Goal: Use online tool/utility: Use online tool/utility

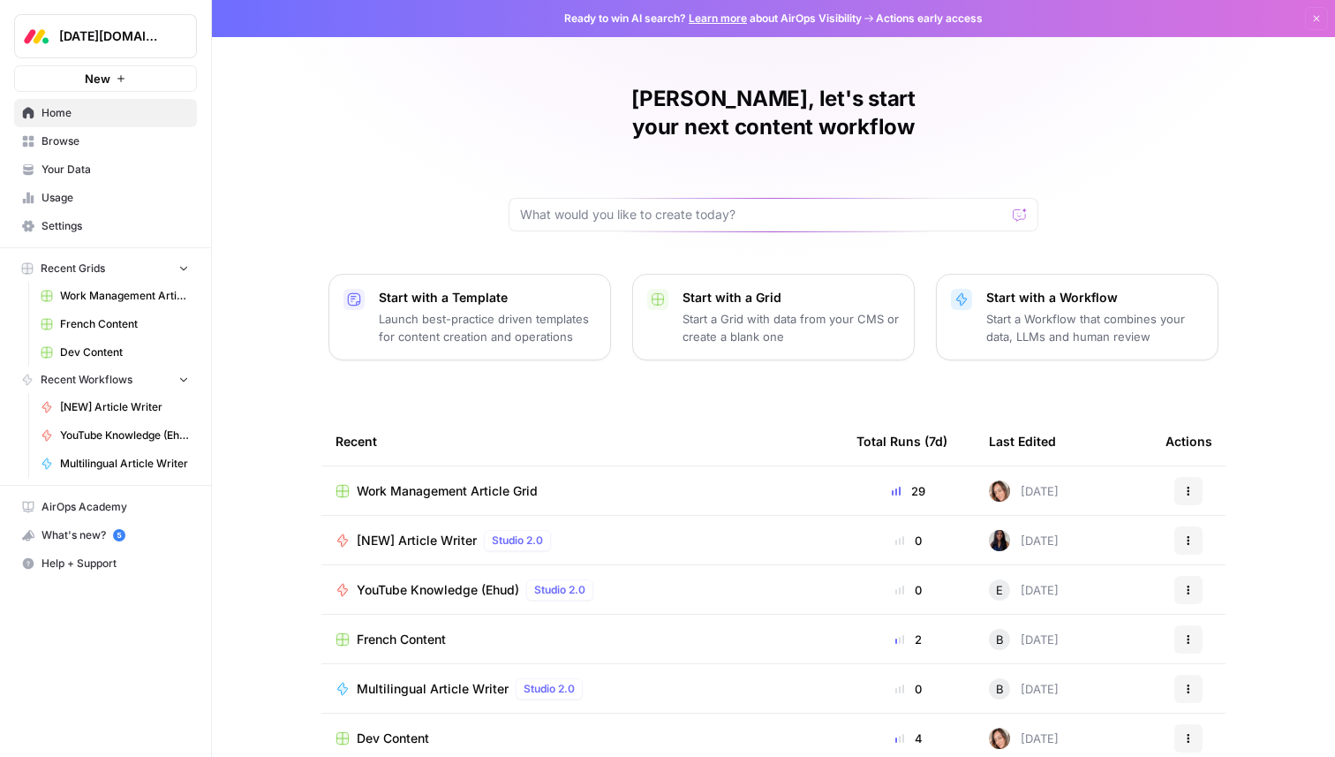
click at [82, 174] on span "Your Data" at bounding box center [115, 170] width 147 height 16
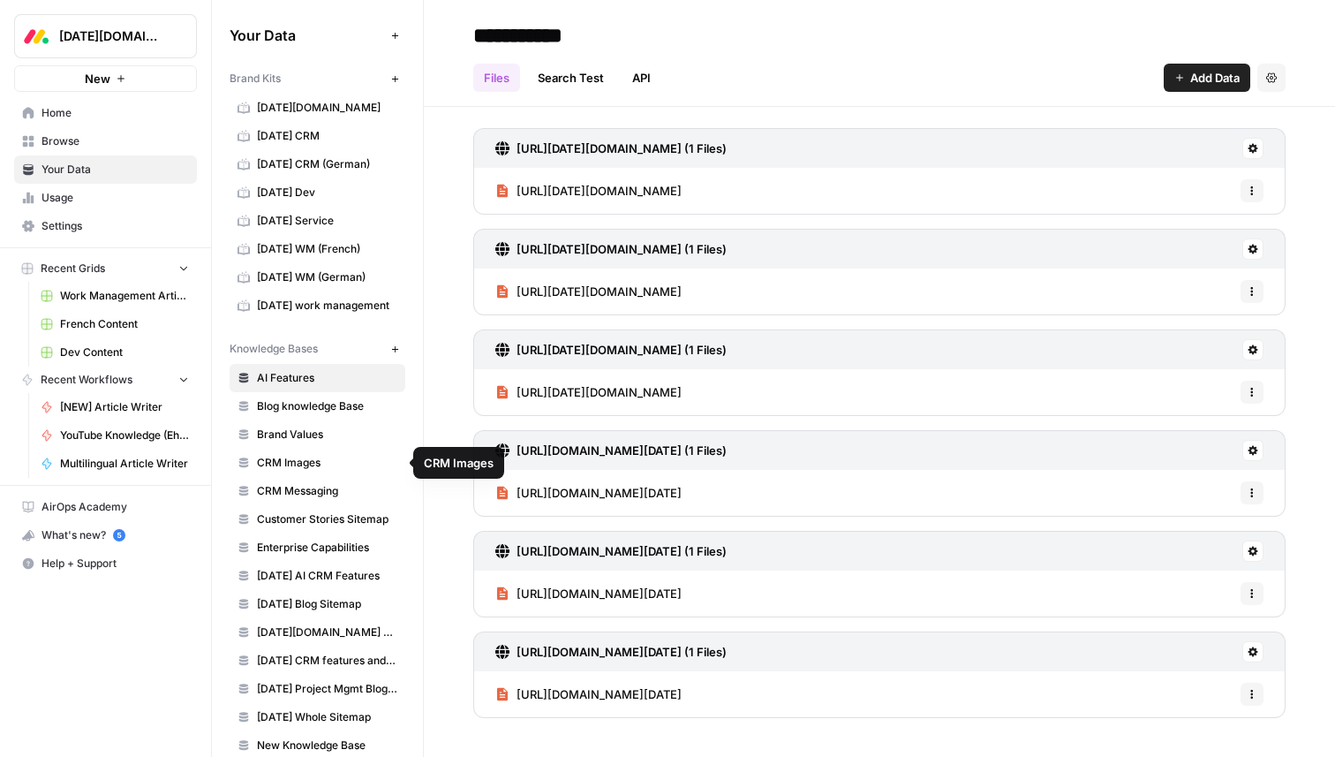
click at [321, 410] on span "Blog knowledge Base" at bounding box center [327, 406] width 140 height 16
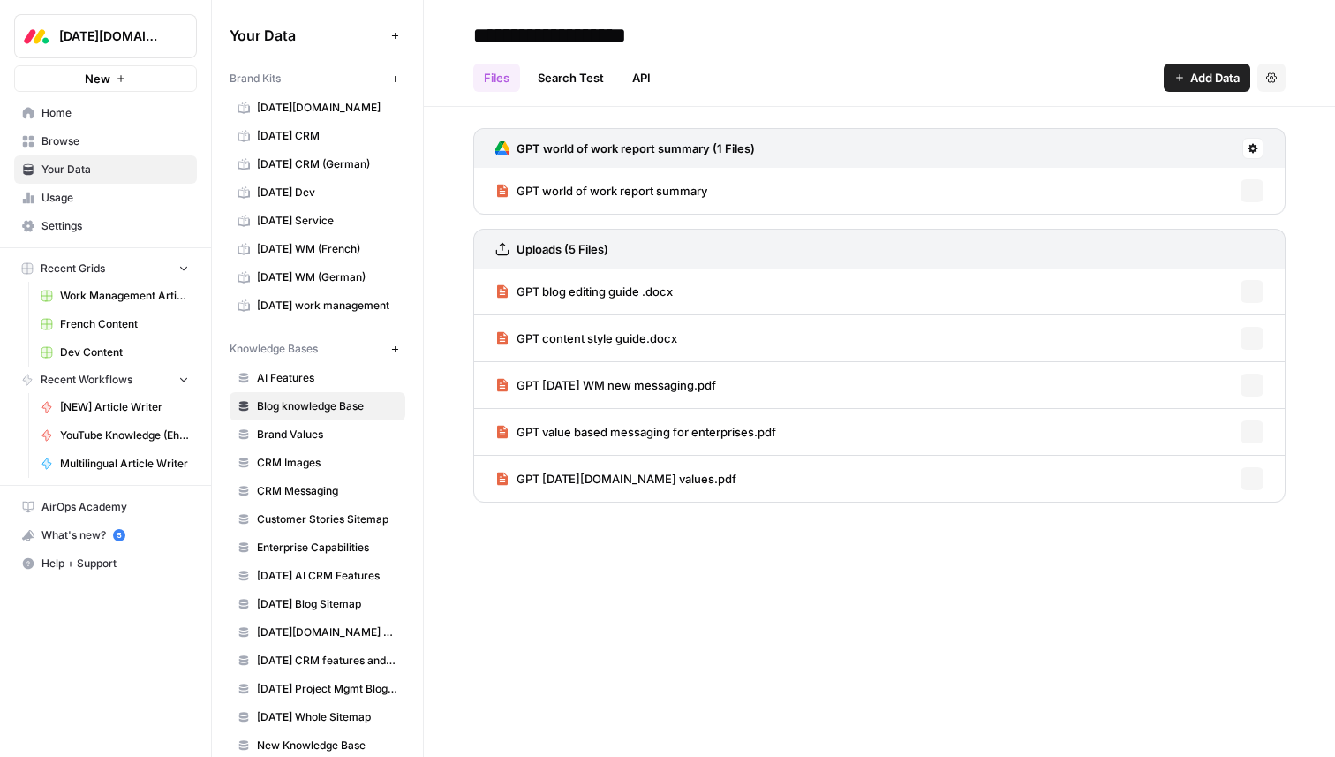
click at [308, 442] on span "Brand Values" at bounding box center [327, 435] width 140 height 16
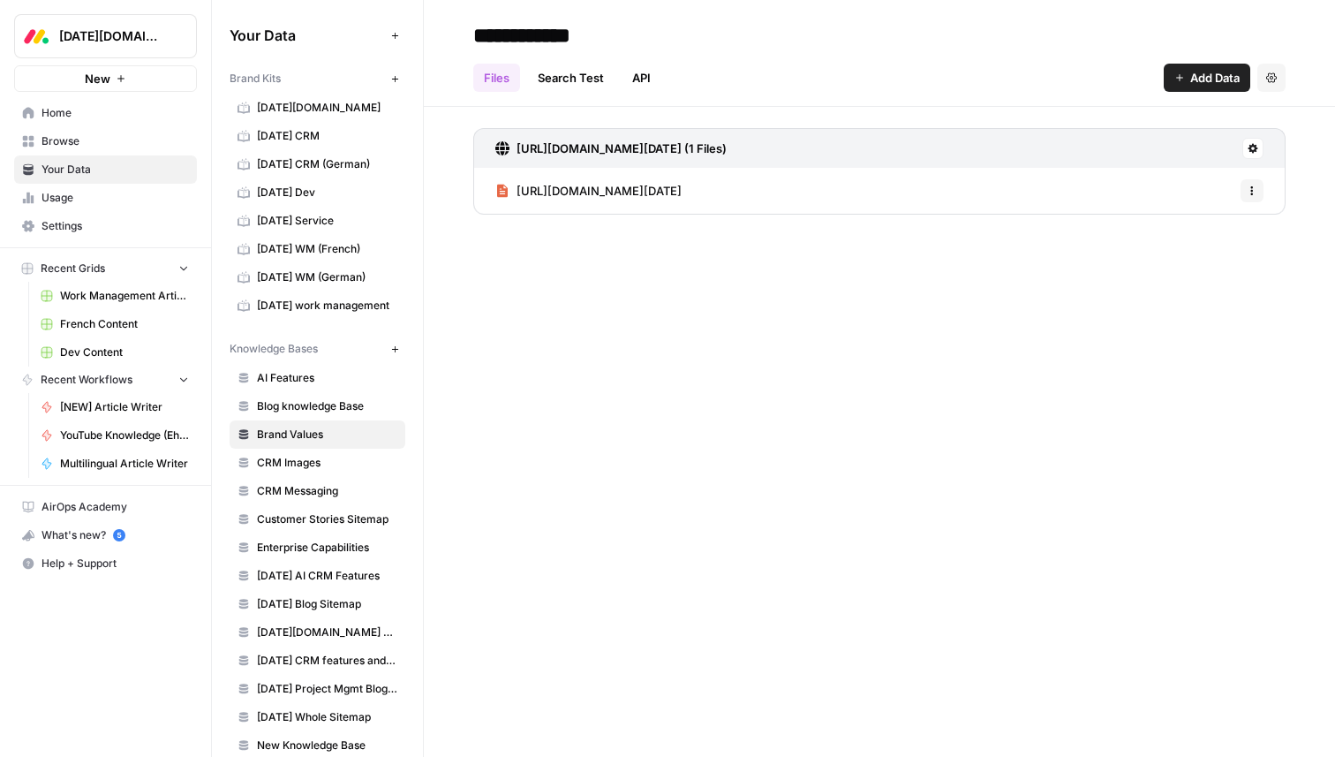
click at [299, 469] on span "CRM Images" at bounding box center [327, 463] width 140 height 16
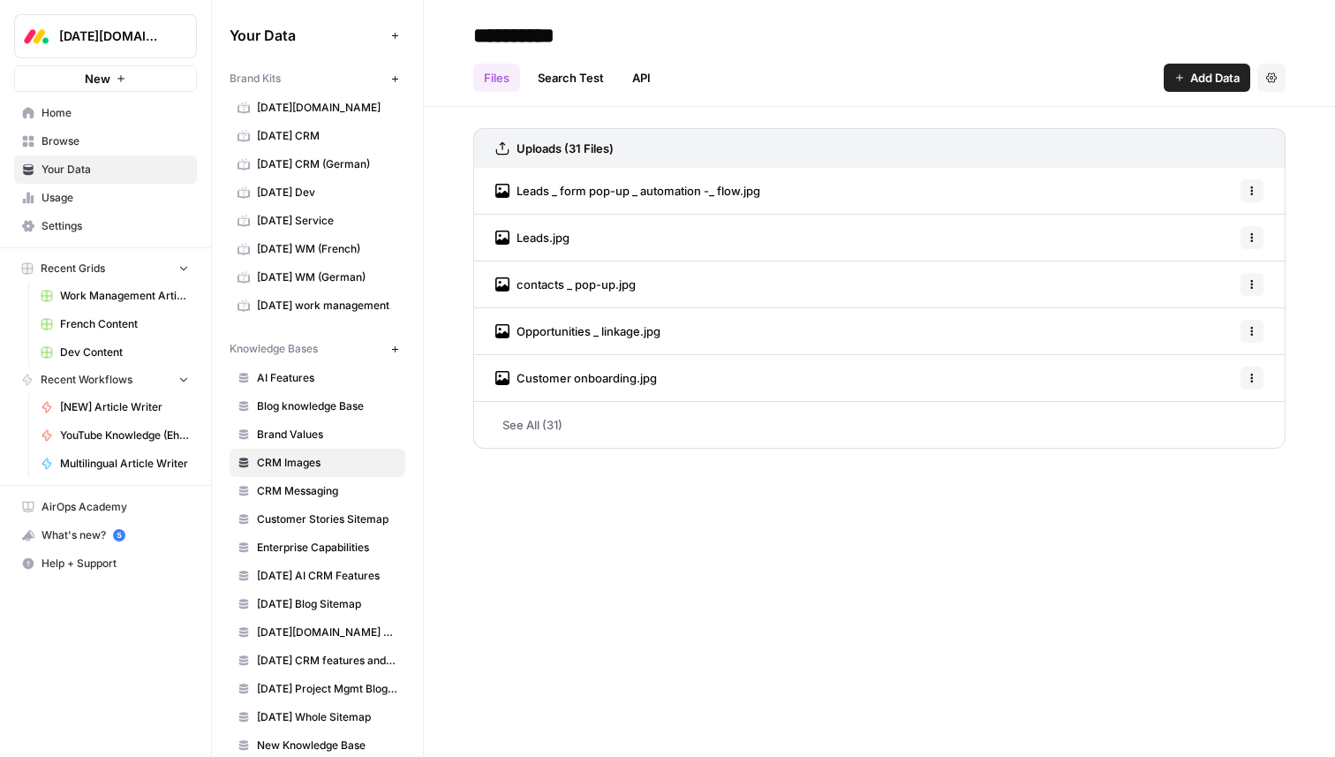
click at [294, 492] on span "CRM Messaging" at bounding box center [327, 491] width 140 height 16
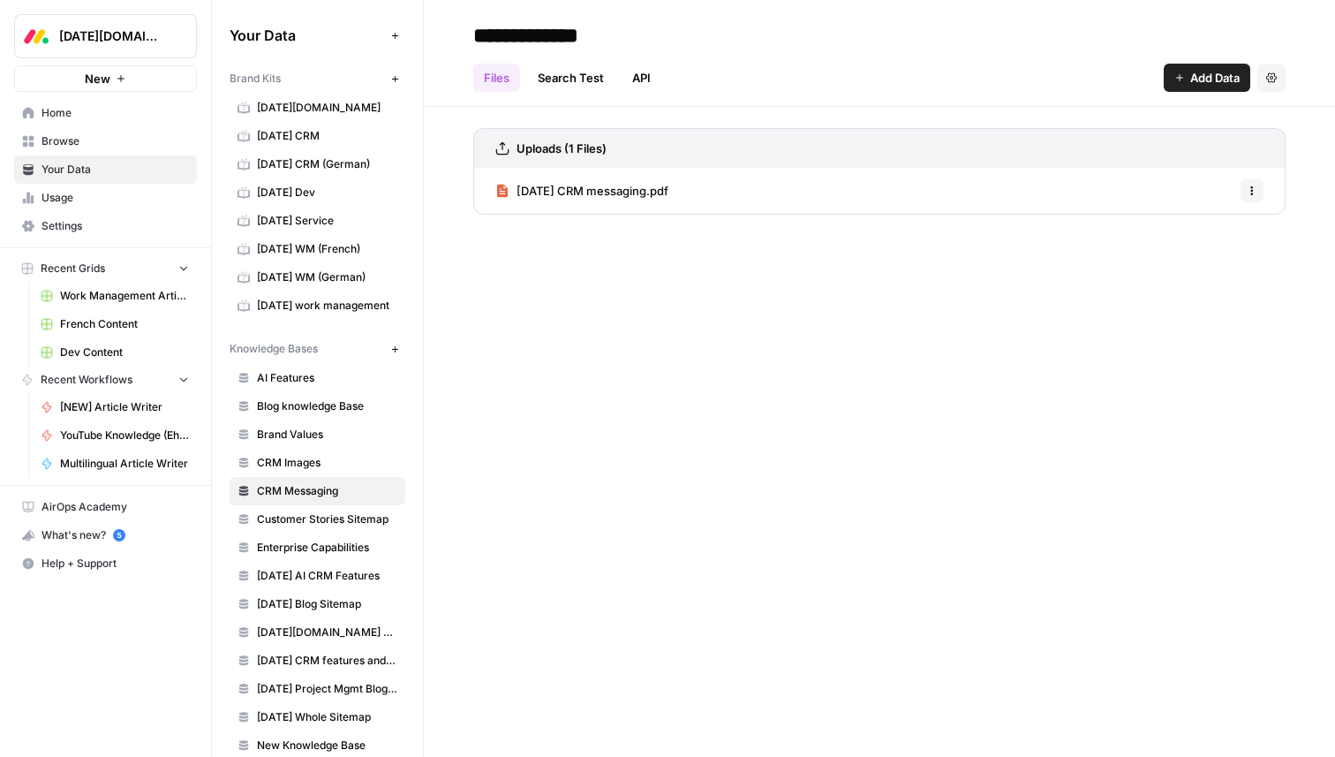
click at [290, 525] on span "Customer Stories Sitemap" at bounding box center [327, 519] width 140 height 16
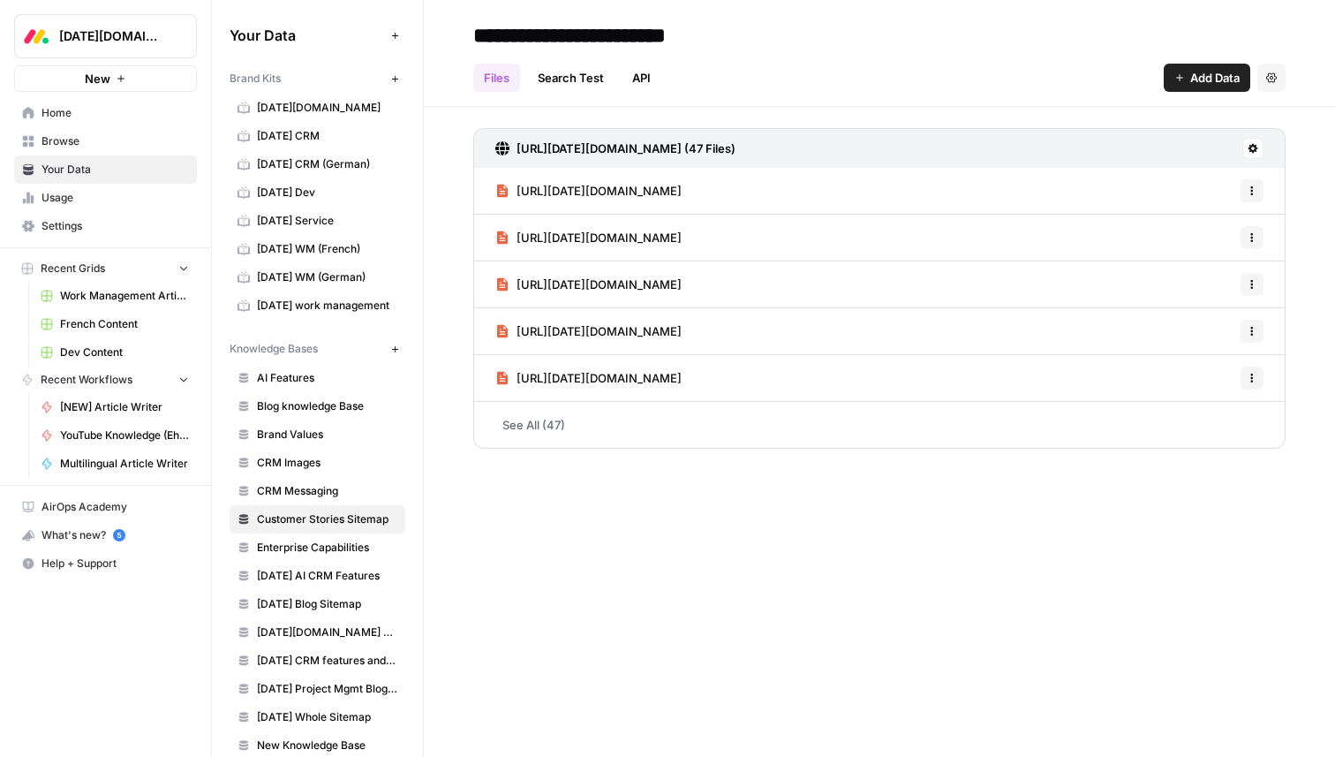
click at [284, 554] on span "Enterprise Capabilities" at bounding box center [327, 548] width 140 height 16
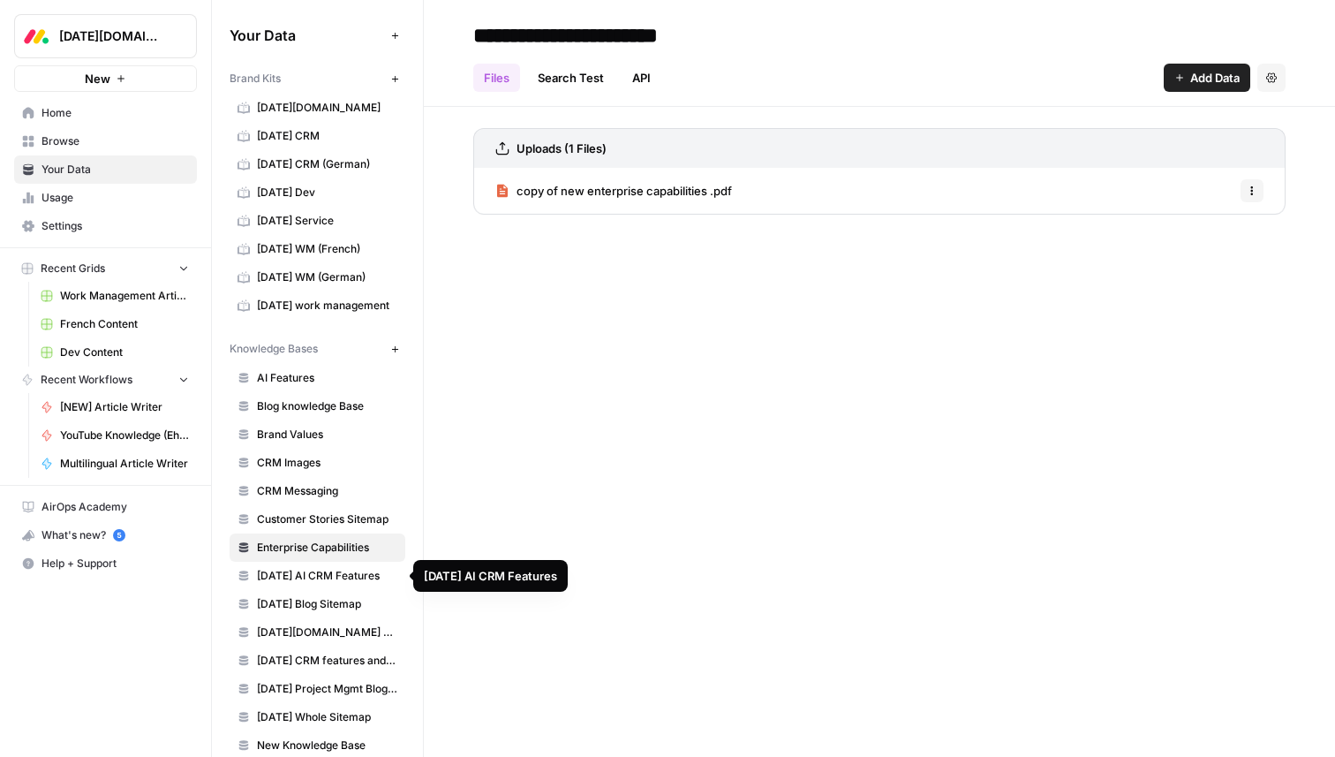
click at [282, 585] on link "Monday AI CRM Features" at bounding box center [318, 576] width 176 height 28
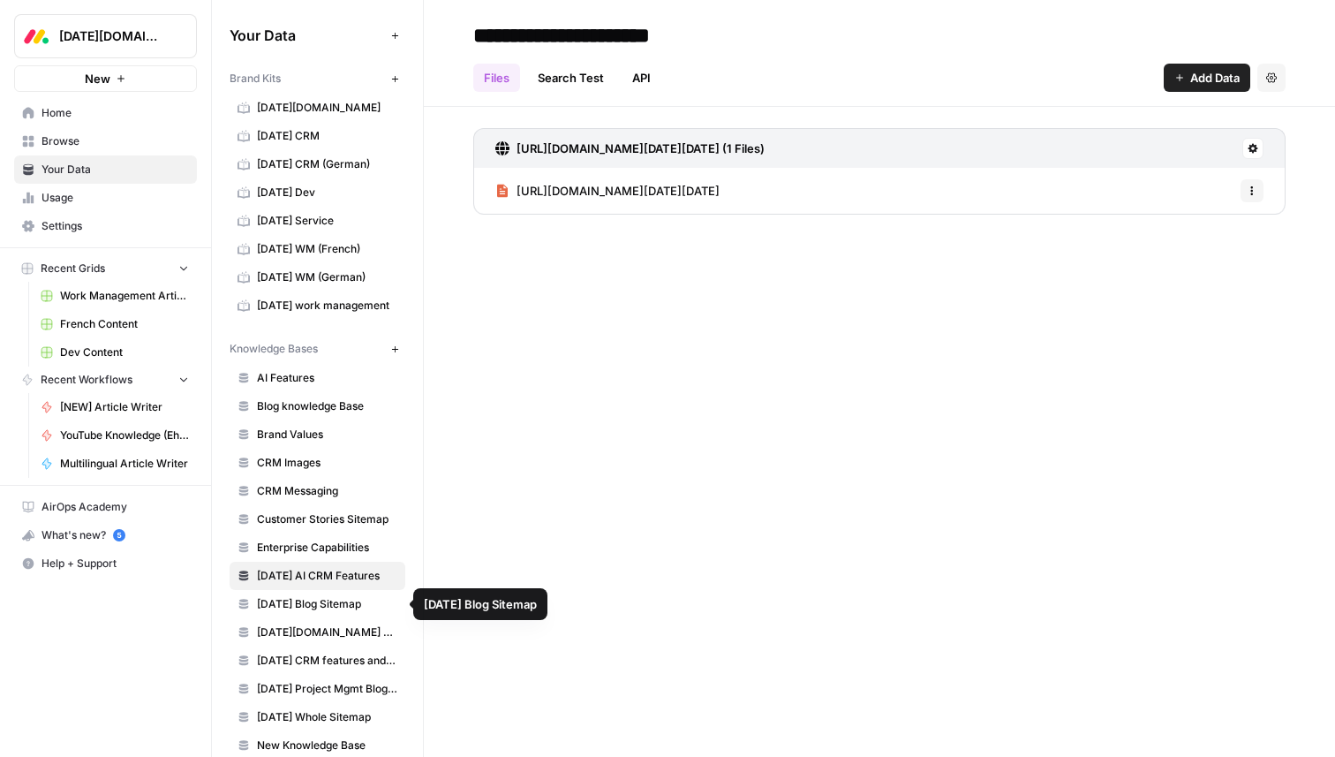
click at [281, 607] on span "Monday Blog Sitemap" at bounding box center [327, 604] width 140 height 16
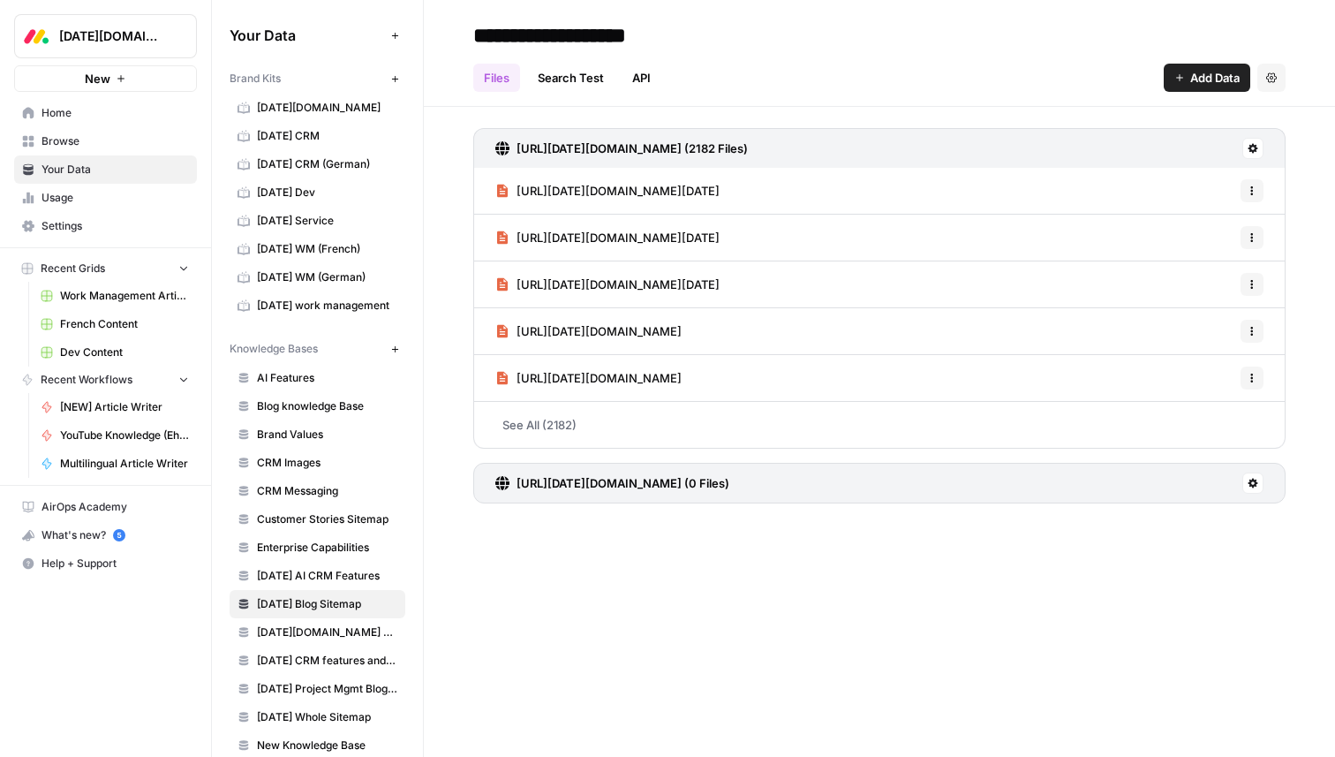
click at [281, 635] on span "monday.com AI offering" at bounding box center [327, 632] width 140 height 16
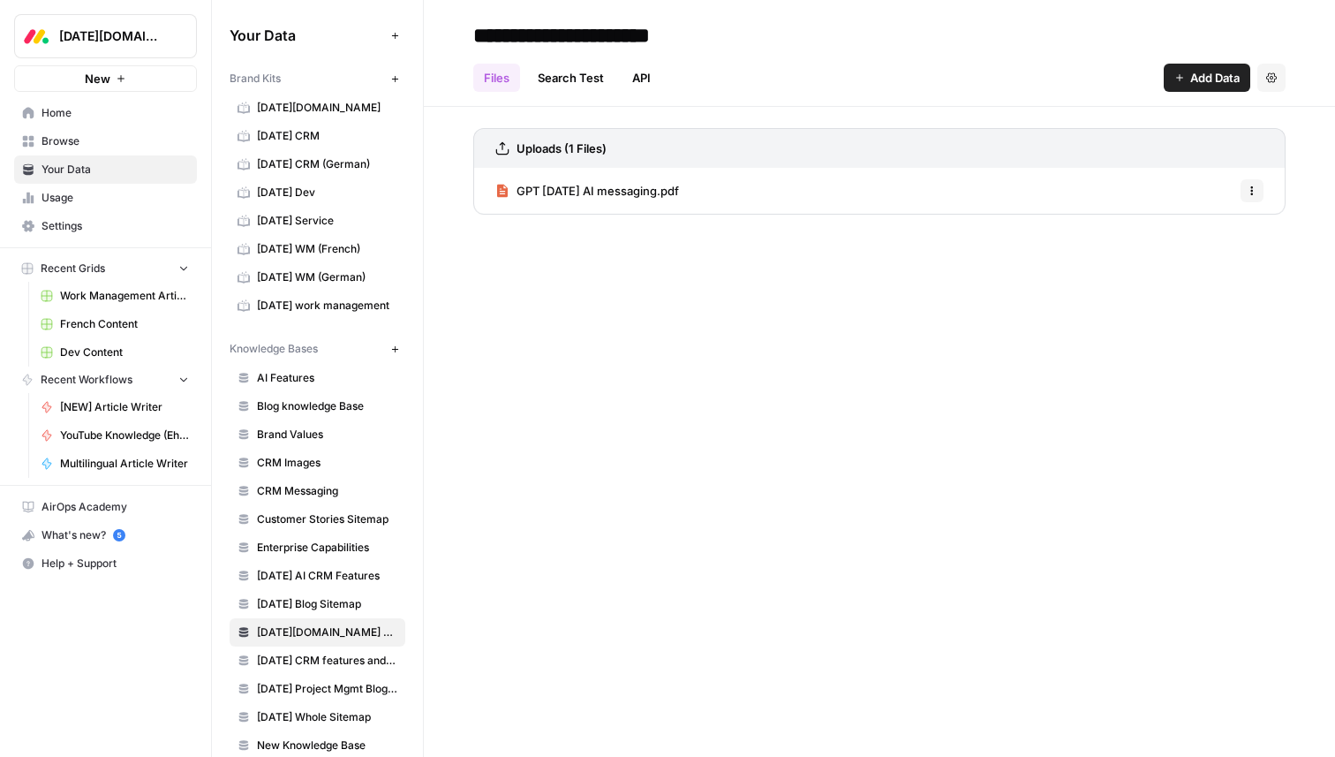
click at [281, 662] on span "monday CRM features and use cases" at bounding box center [327, 661] width 140 height 16
click at [279, 682] on span "Monday Project Mgmt Blog Sitemap" at bounding box center [327, 689] width 140 height 16
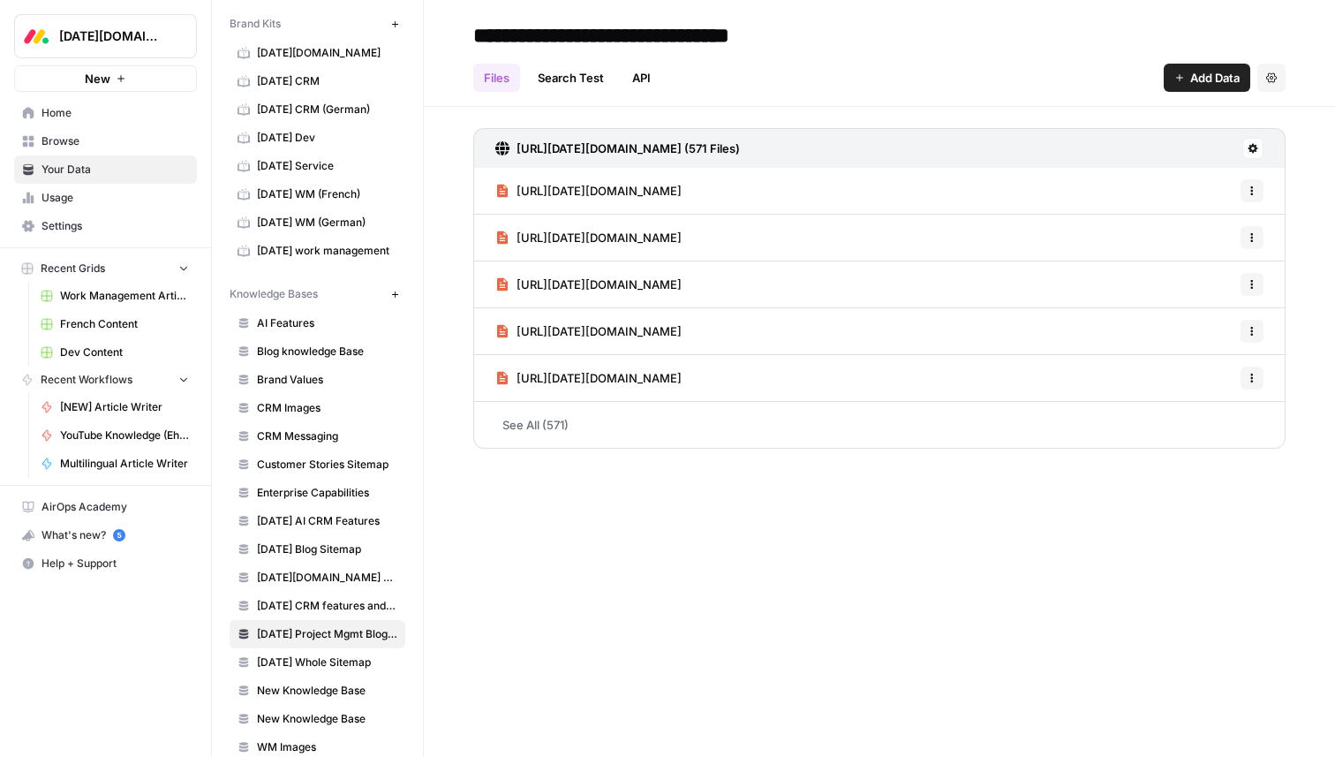
scroll to position [75, 0]
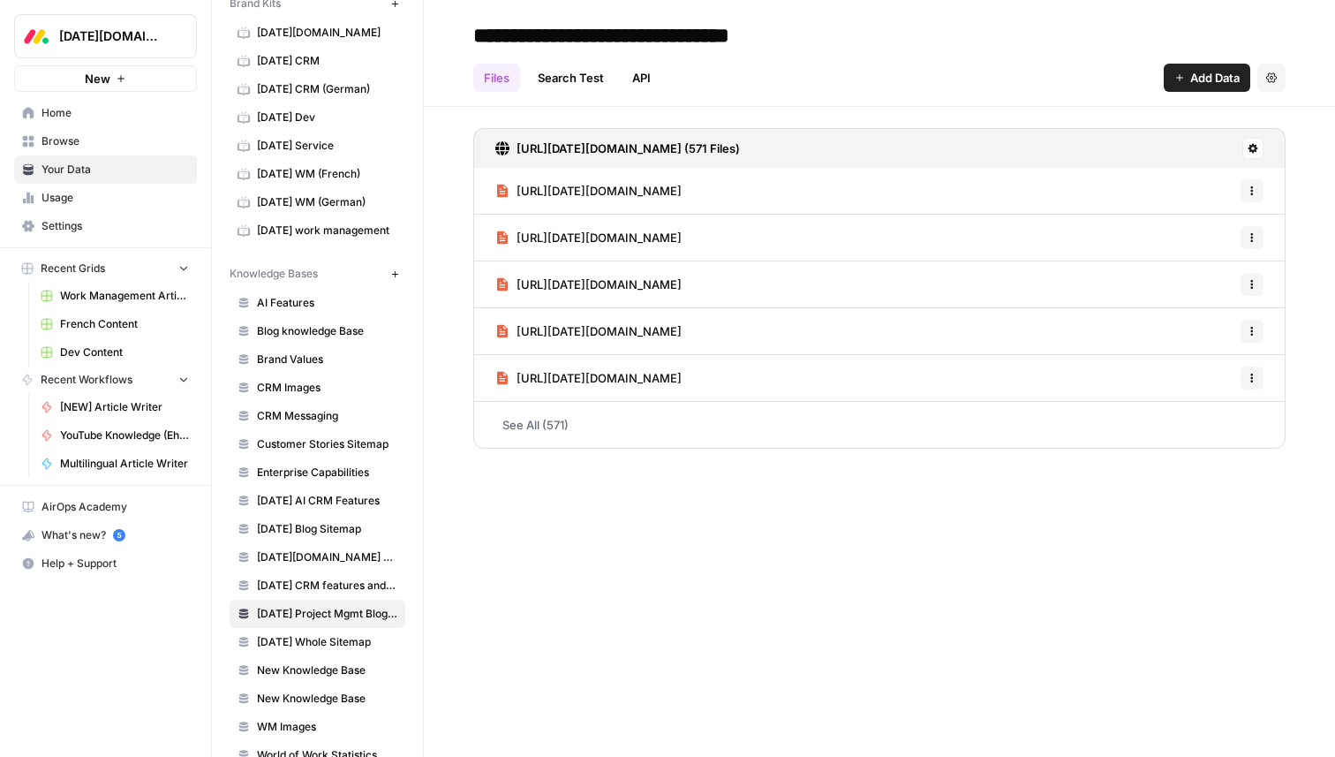
click at [297, 648] on span "monday Whole Sitemap" at bounding box center [327, 642] width 140 height 16
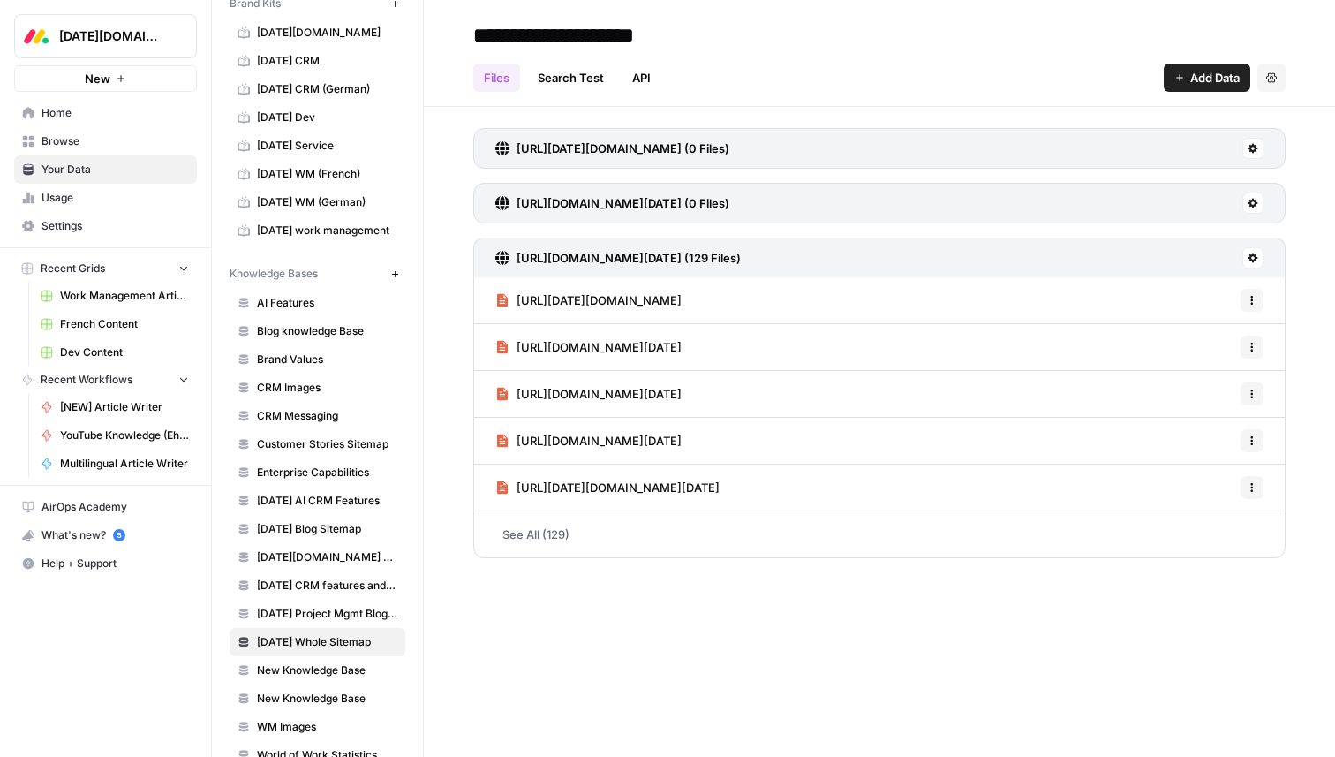
click at [291, 674] on span "New Knowledge Base" at bounding box center [327, 670] width 140 height 16
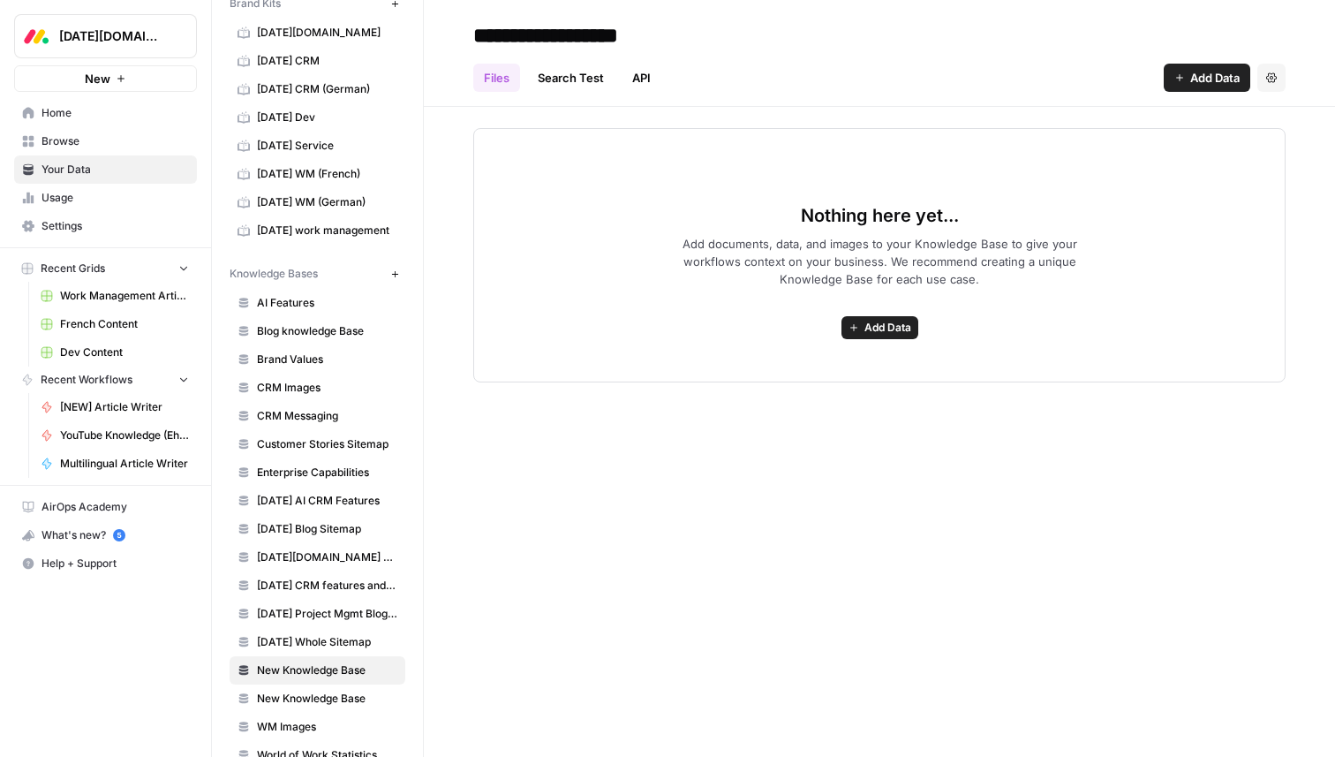
click at [296, 644] on span "monday Whole Sitemap" at bounding box center [327, 642] width 140 height 16
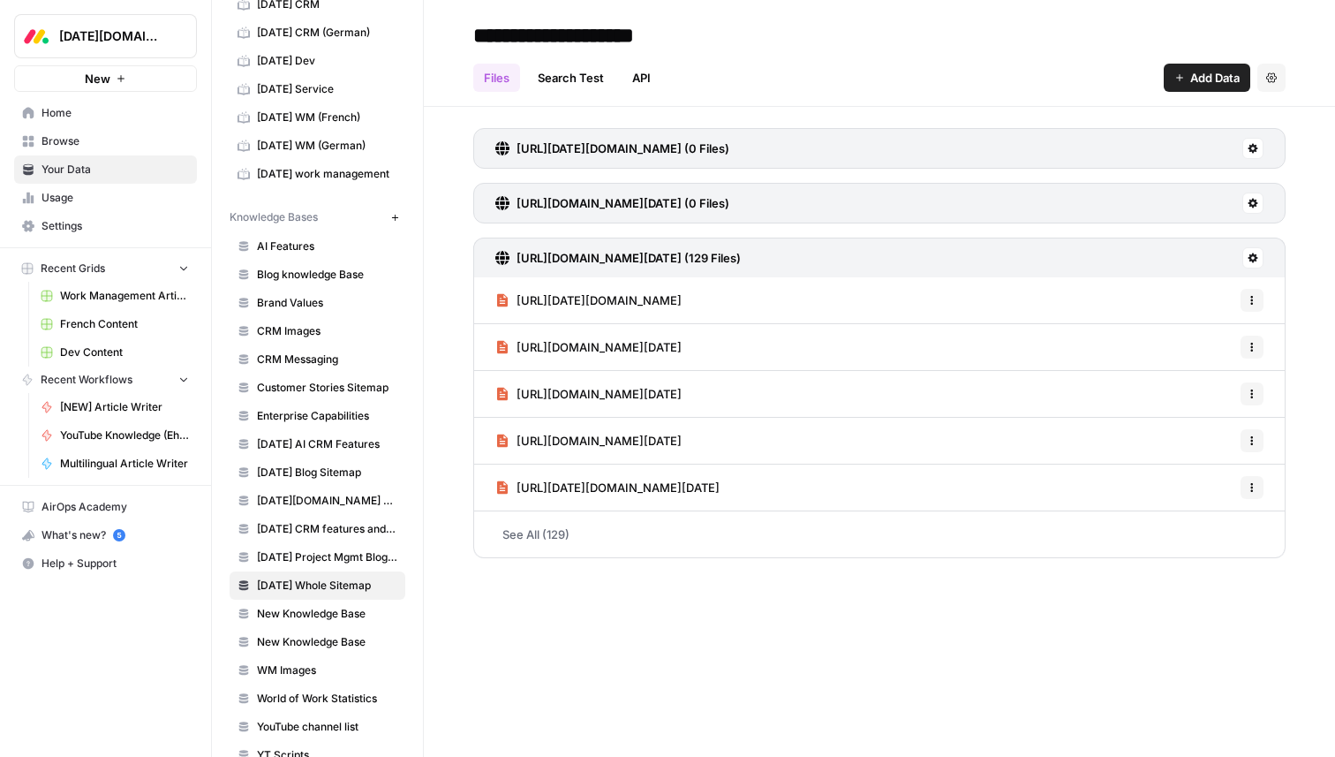
scroll to position [165, 0]
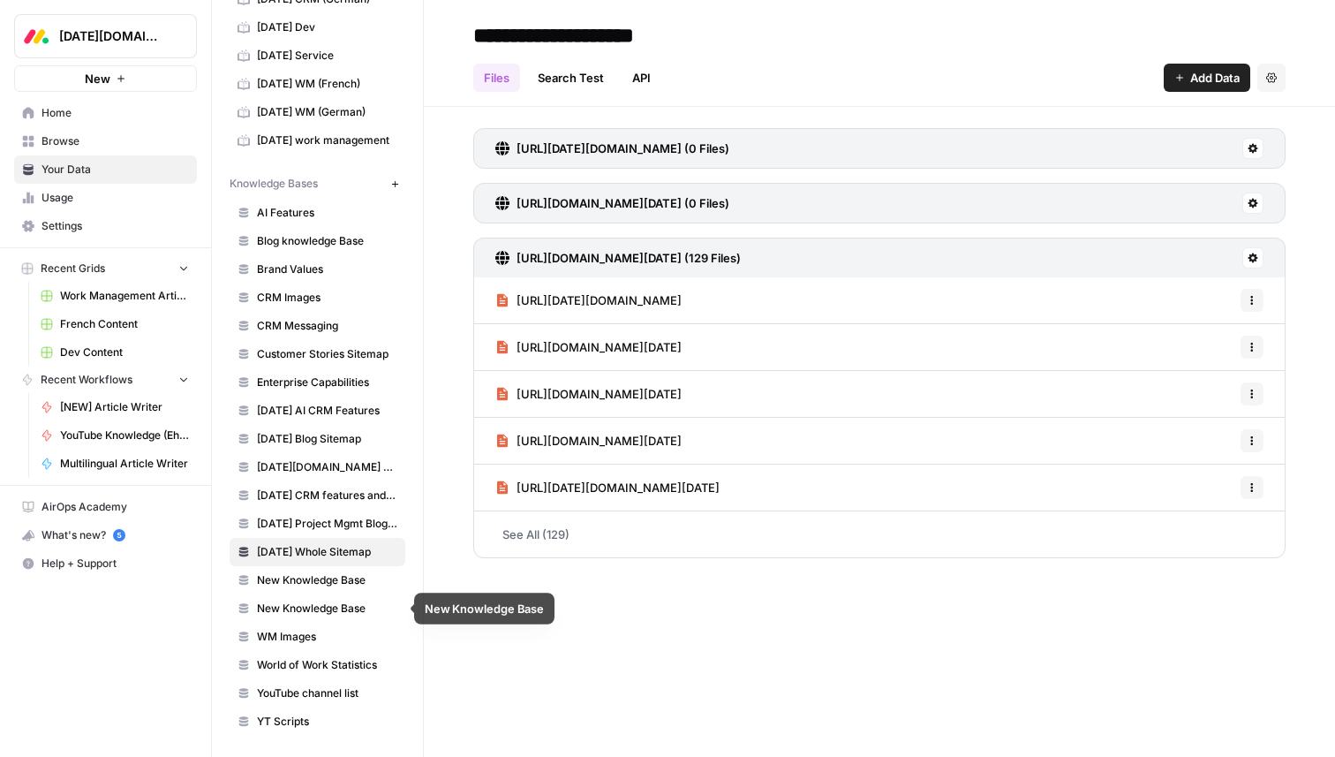
click at [293, 608] on span "New Knowledge Base" at bounding box center [327, 609] width 140 height 16
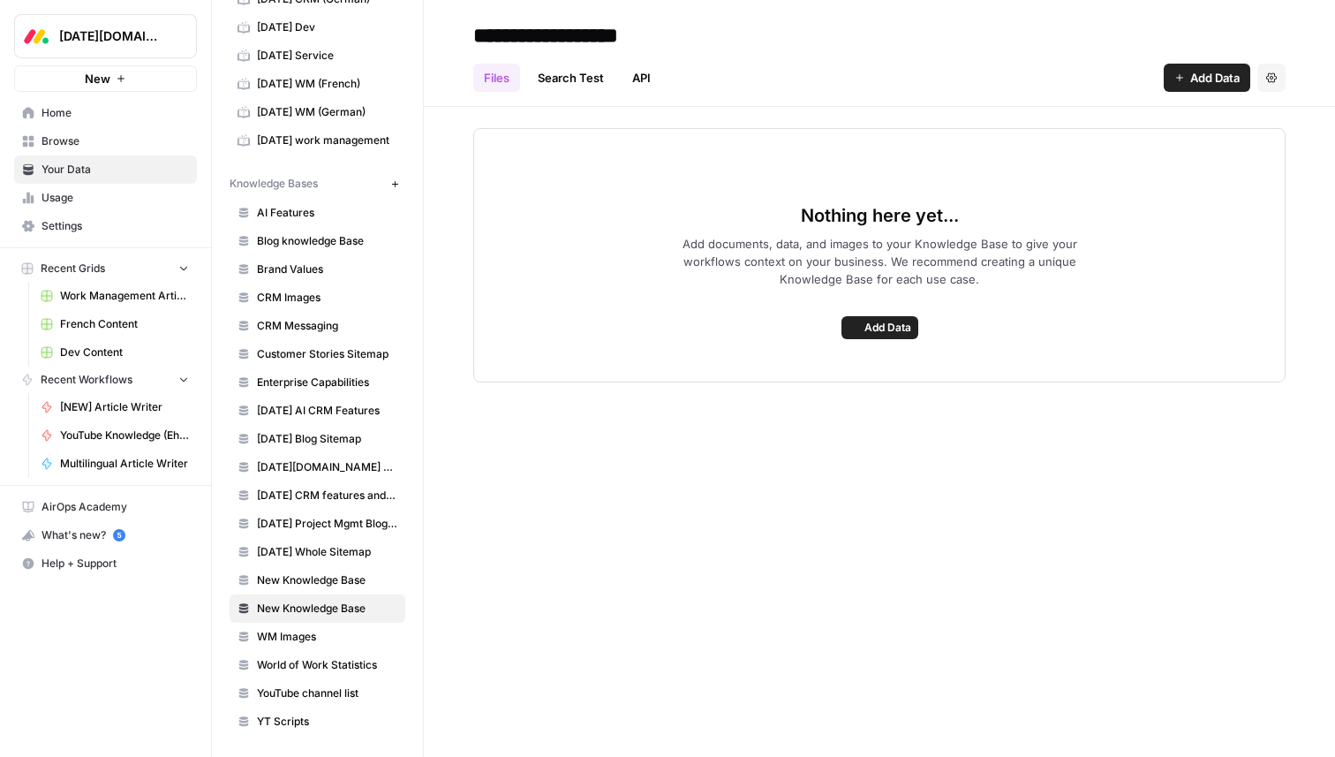
click at [289, 630] on span "WM Images" at bounding box center [327, 637] width 140 height 16
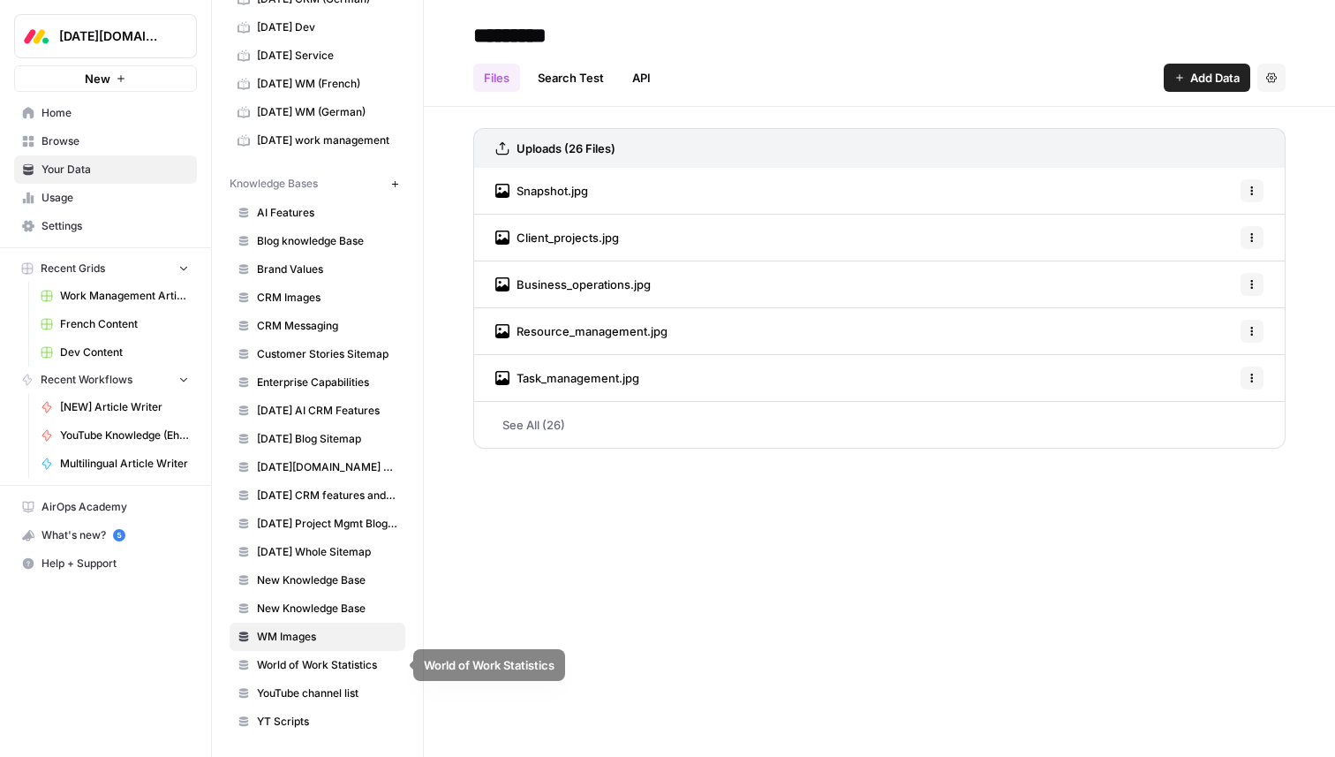
click at [286, 676] on link "World of Work Statistics" at bounding box center [318, 665] width 176 height 28
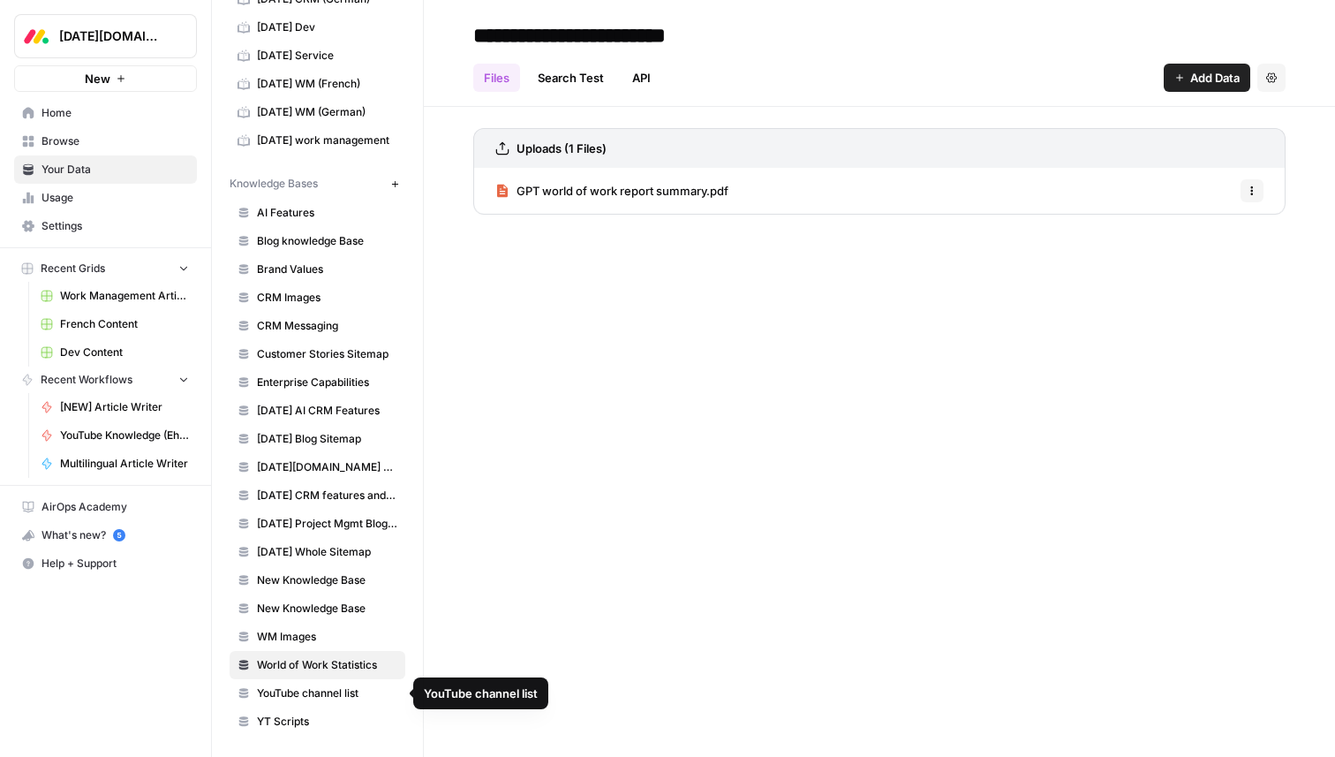
click at [283, 700] on span "YouTube channel list" at bounding box center [327, 693] width 140 height 16
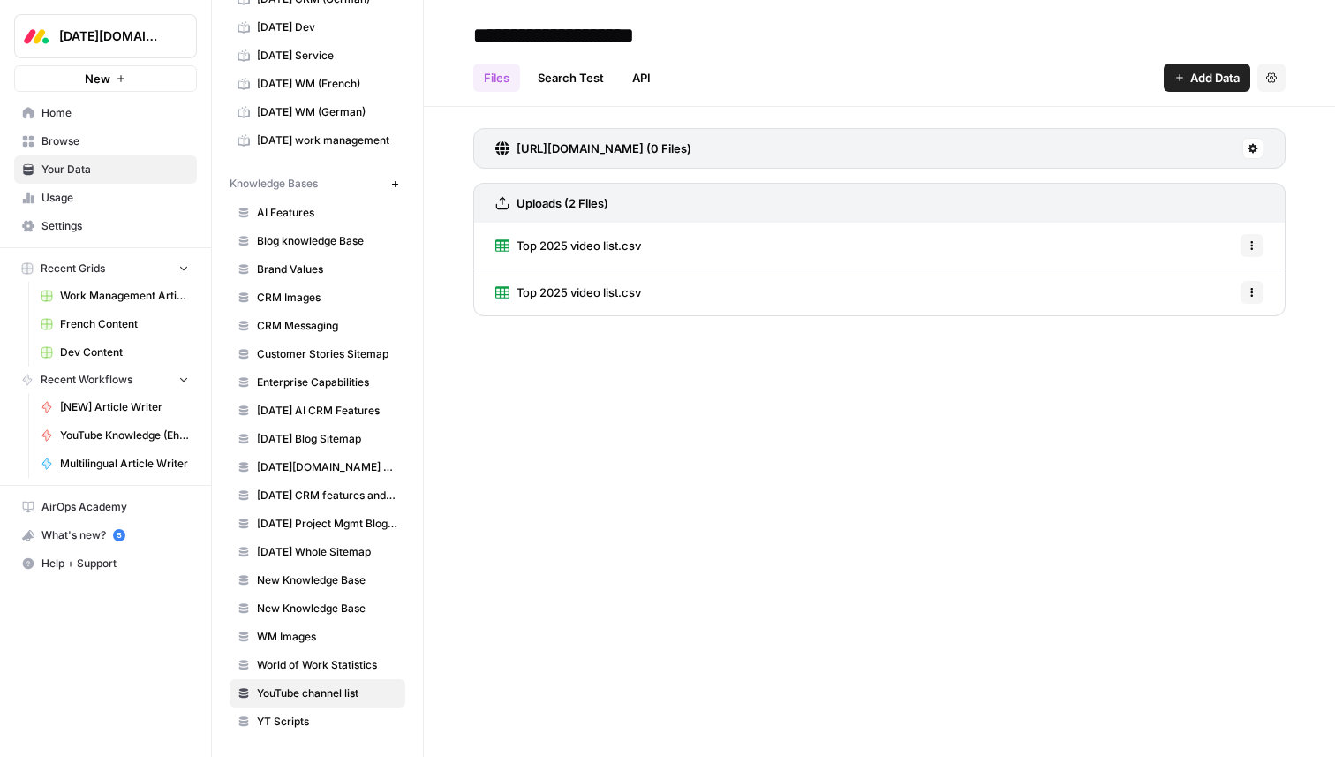
click at [600, 249] on span "Top 2025 video list.csv" at bounding box center [579, 246] width 125 height 18
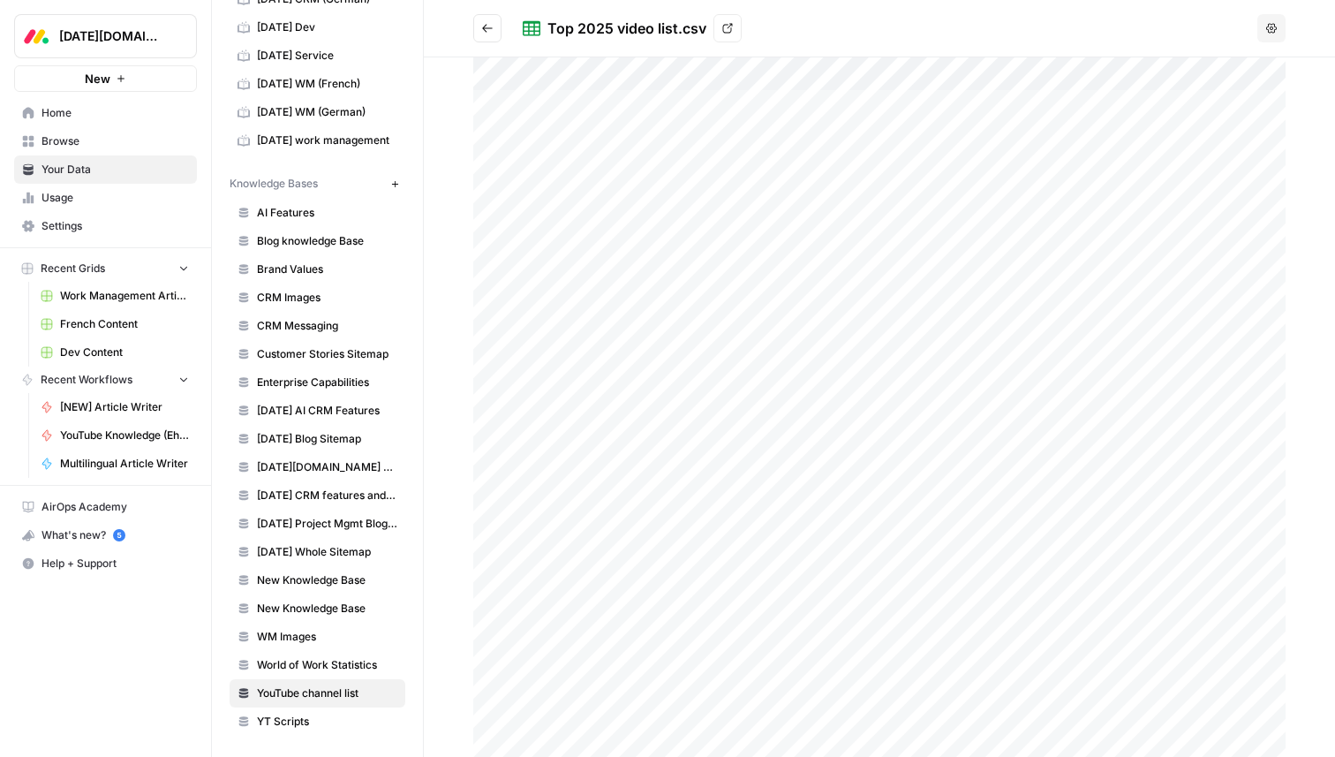
click at [616, 102] on div at bounding box center [879, 406] width 812 height 699
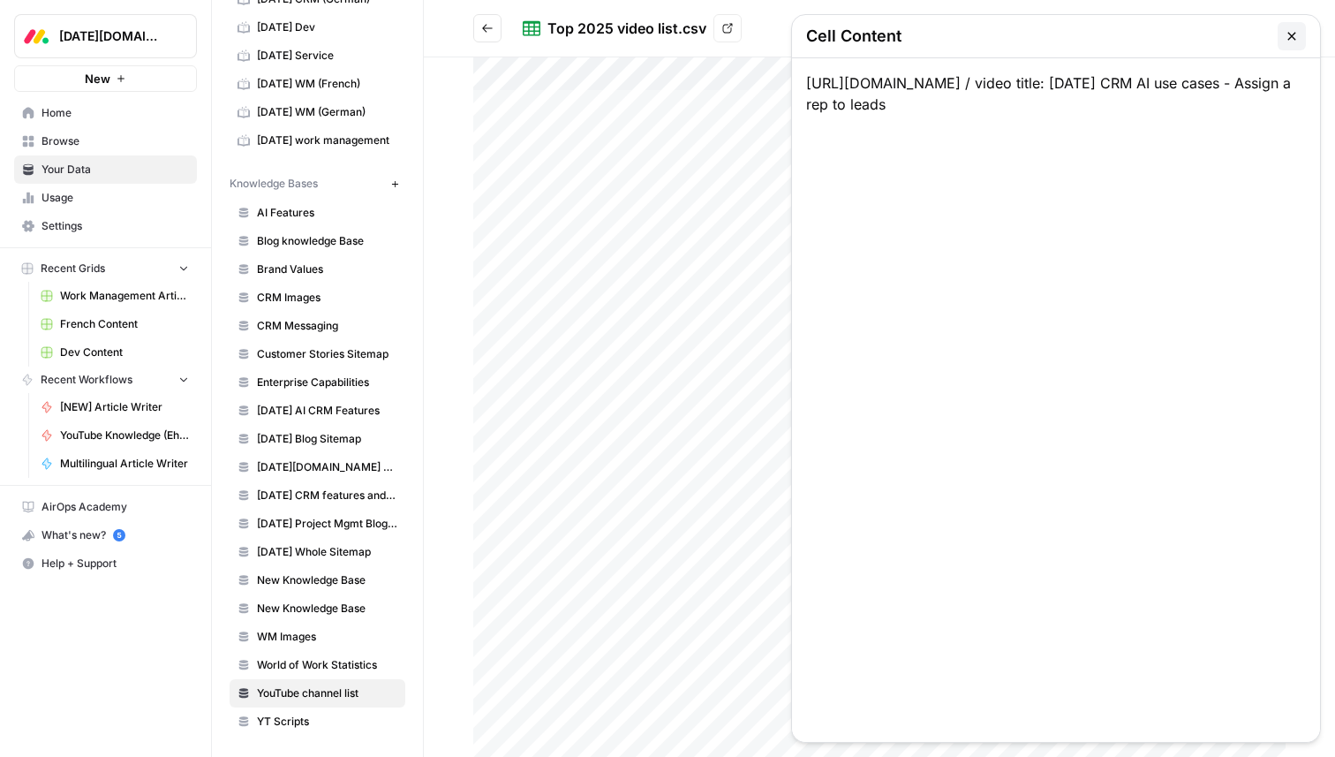
click at [968, 94] on div "https://www.youtube.com/watch?v=Qy59QlJ93PE / video title: monday CRM AI use ca…" at bounding box center [1056, 400] width 528 height 684
click at [1107, 98] on div "https://www.youtube.com/watch?v=Qy59QlJ93PE / video title: monday CRM AI use ca…" at bounding box center [1056, 400] width 528 height 684
click at [1100, 113] on div "https://www.youtube.com/watch?v=Qy59QlJ93PE / video title: monday CRM AI use ca…" at bounding box center [1056, 400] width 528 height 684
drag, startPoint x: 1100, startPoint y: 113, endPoint x: 1075, endPoint y: 106, distance: 26.6
click at [1075, 106] on div "https://www.youtube.com/watch?v=Qy59QlJ93PE / video title: monday CRM AI use ca…" at bounding box center [1056, 400] width 528 height 684
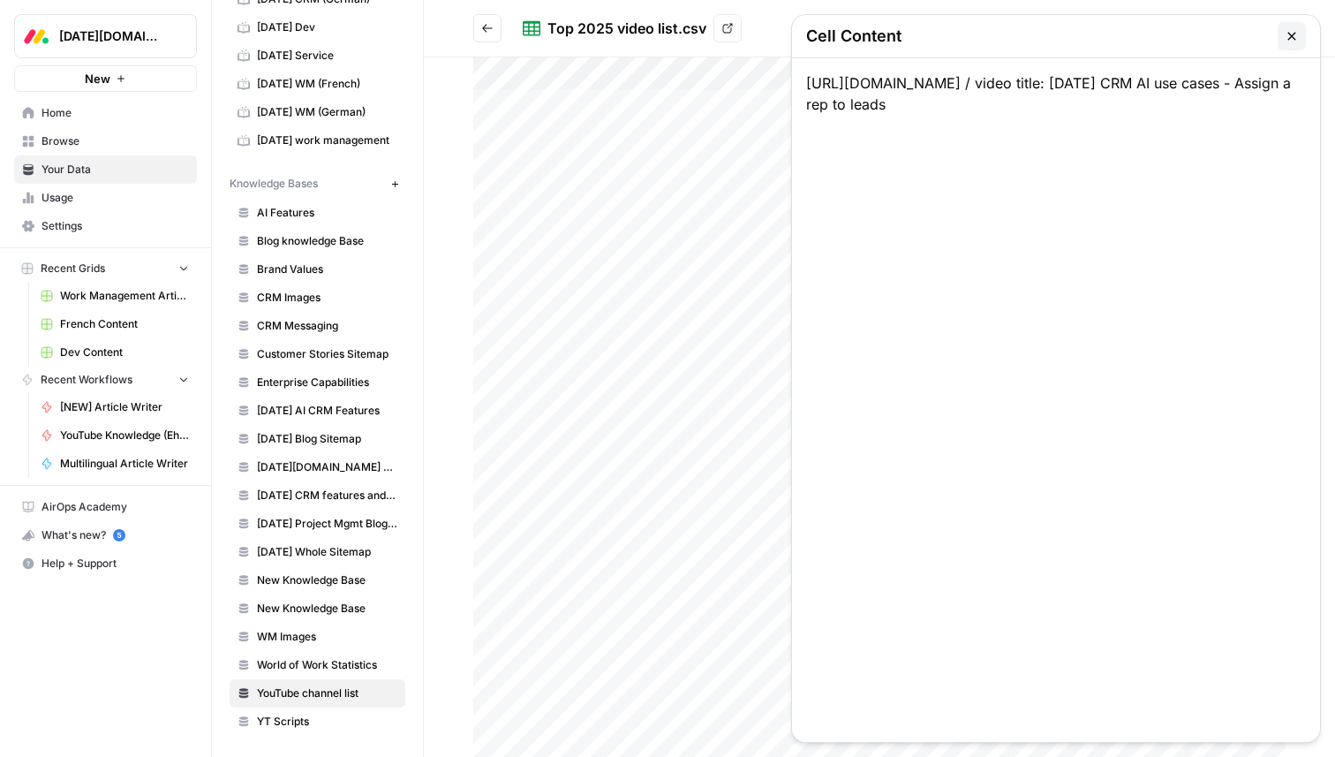
click at [1286, 34] on icon "button" at bounding box center [1292, 36] width 14 height 14
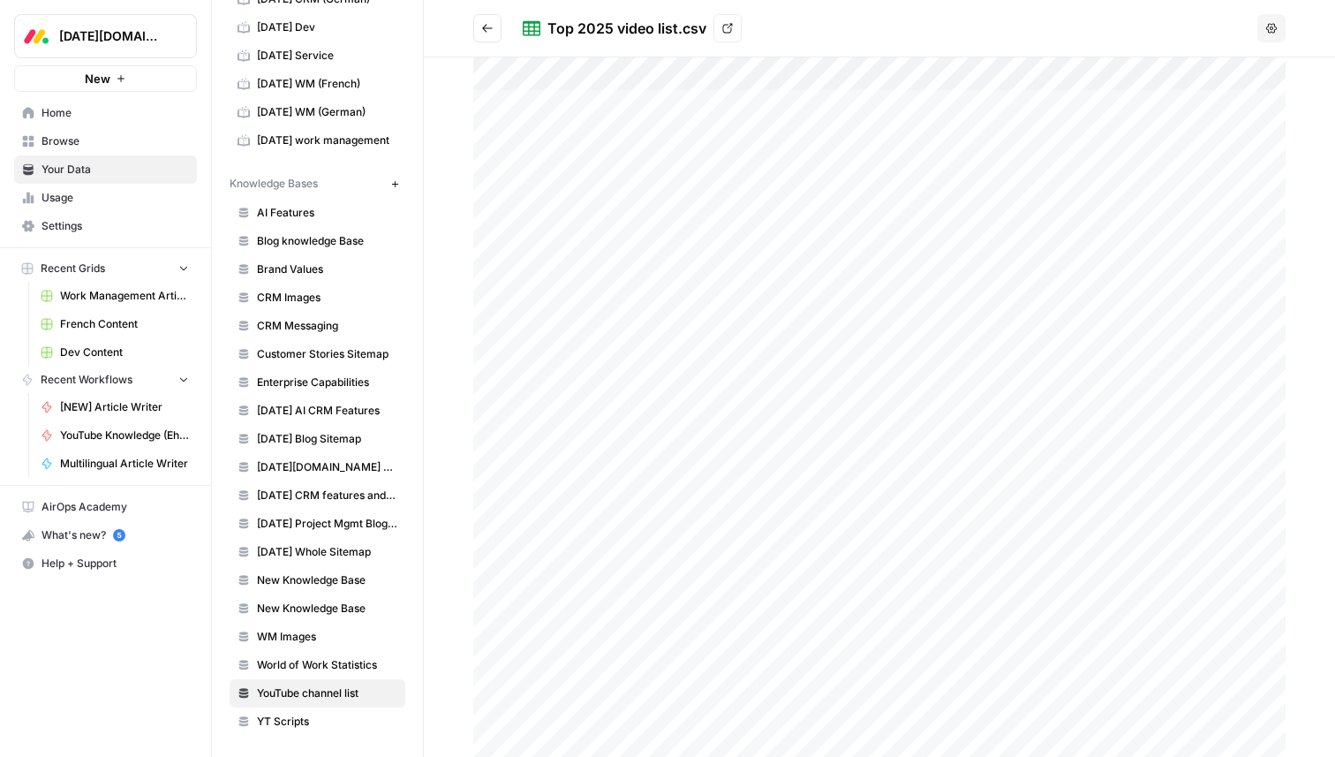
click at [578, 193] on div at bounding box center [879, 406] width 812 height 699
click at [578, 253] on div at bounding box center [879, 406] width 812 height 699
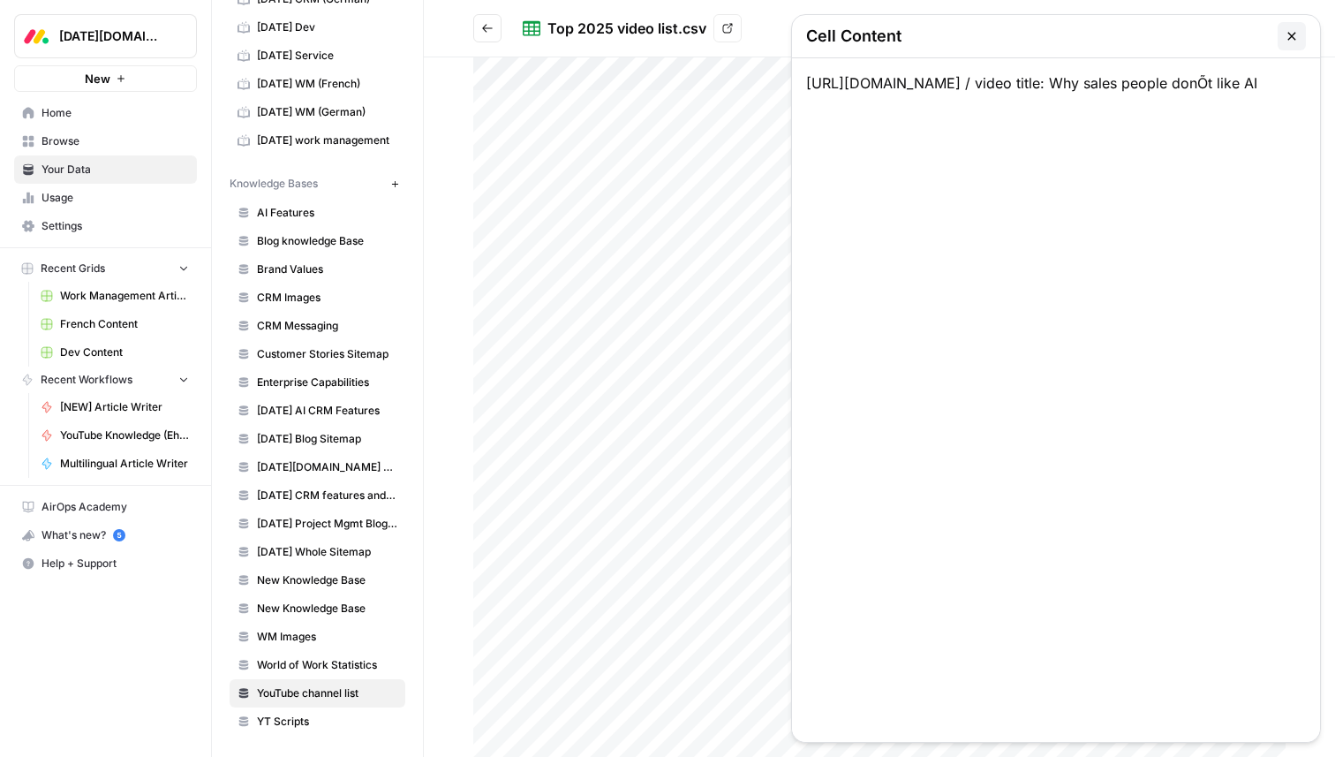
click at [473, 26] on button "Go back" at bounding box center [487, 28] width 28 height 28
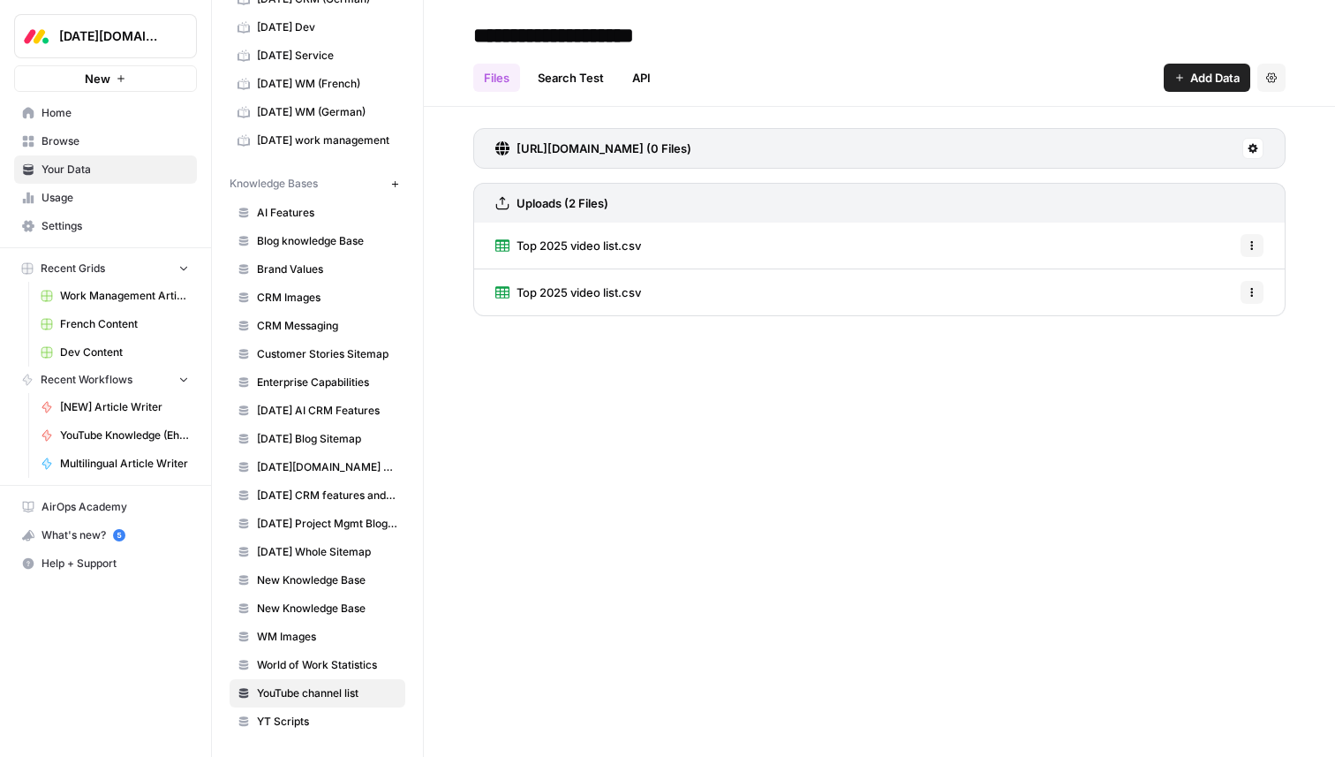
click at [652, 147] on h3 "https://www.youtube.com/@mondaydotcom/featured (0 Files)" at bounding box center [604, 149] width 175 height 18
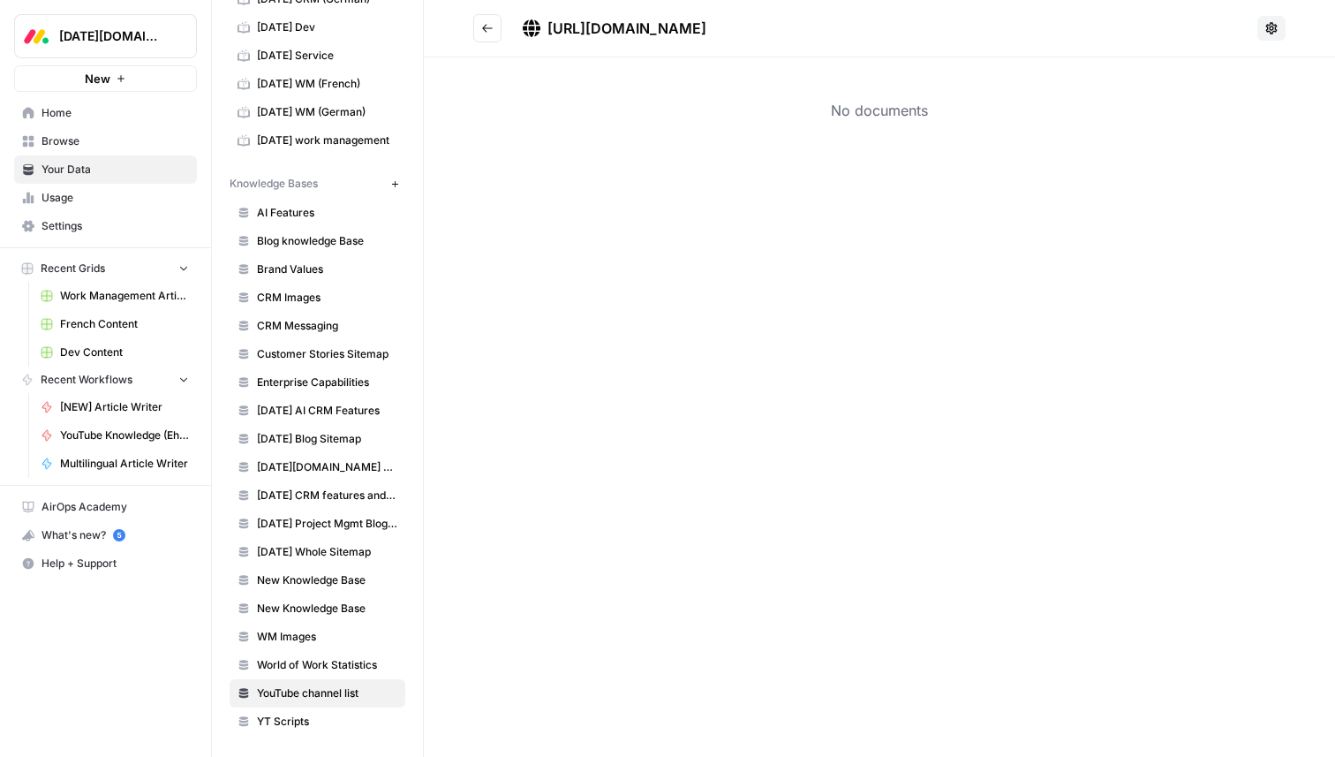
click at [487, 27] on icon "Go back" at bounding box center [487, 28] width 12 height 12
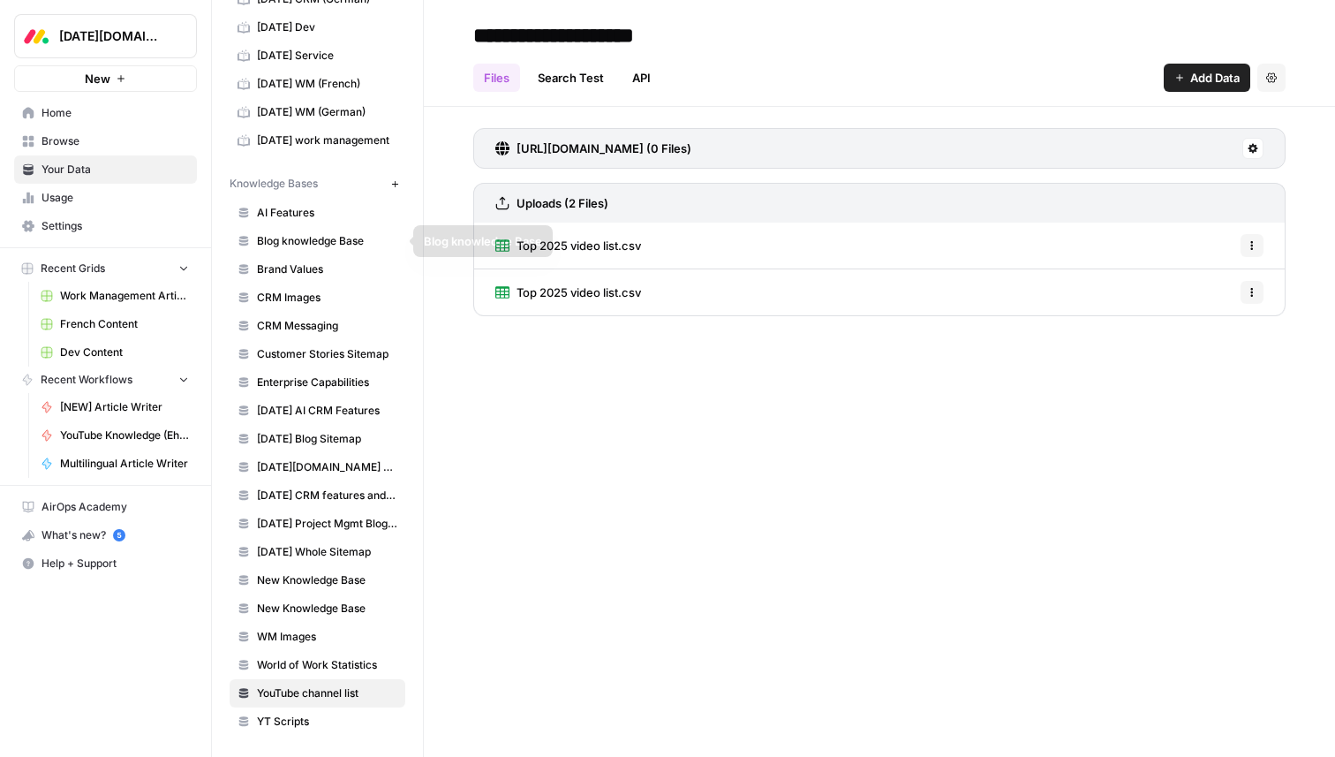
click at [278, 264] on span "Brand Values" at bounding box center [327, 269] width 140 height 16
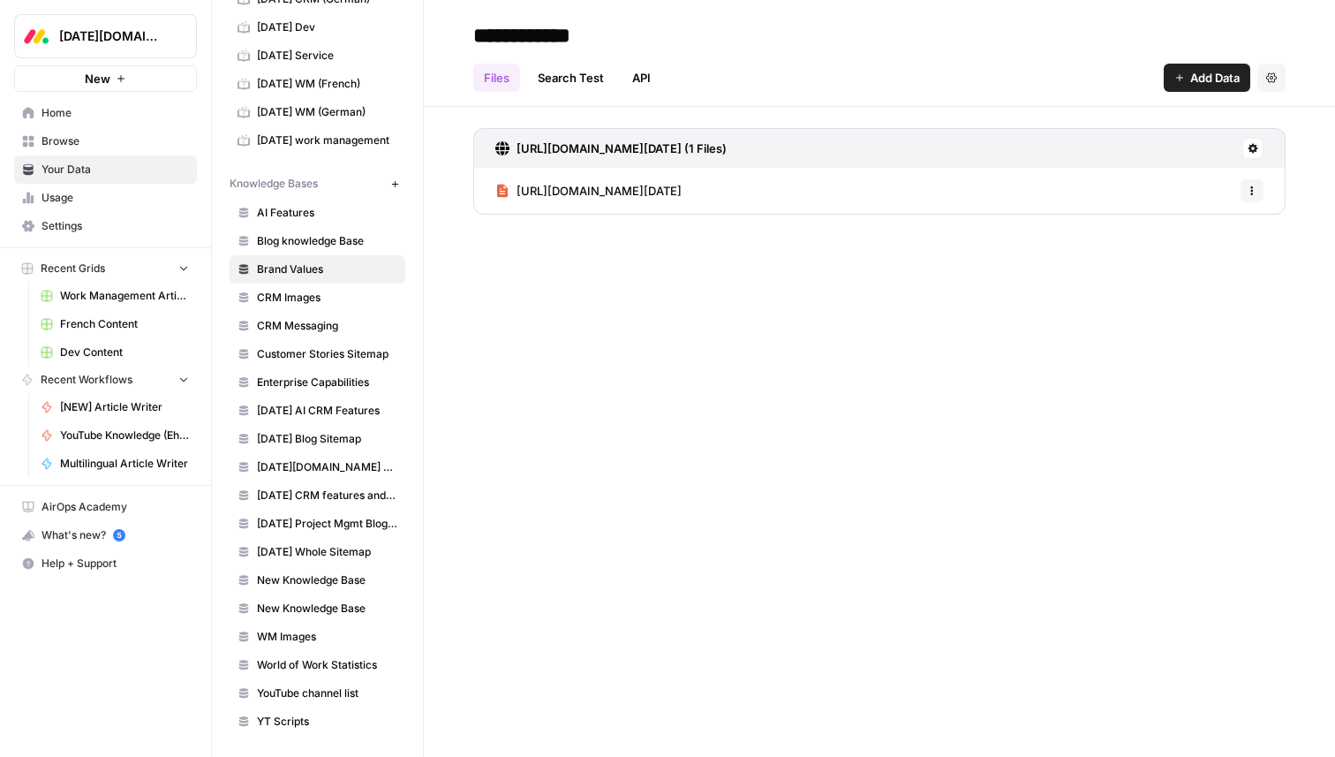
click at [578, 193] on span "https://www.brand-monday.com/brand-values" at bounding box center [599, 191] width 165 height 18
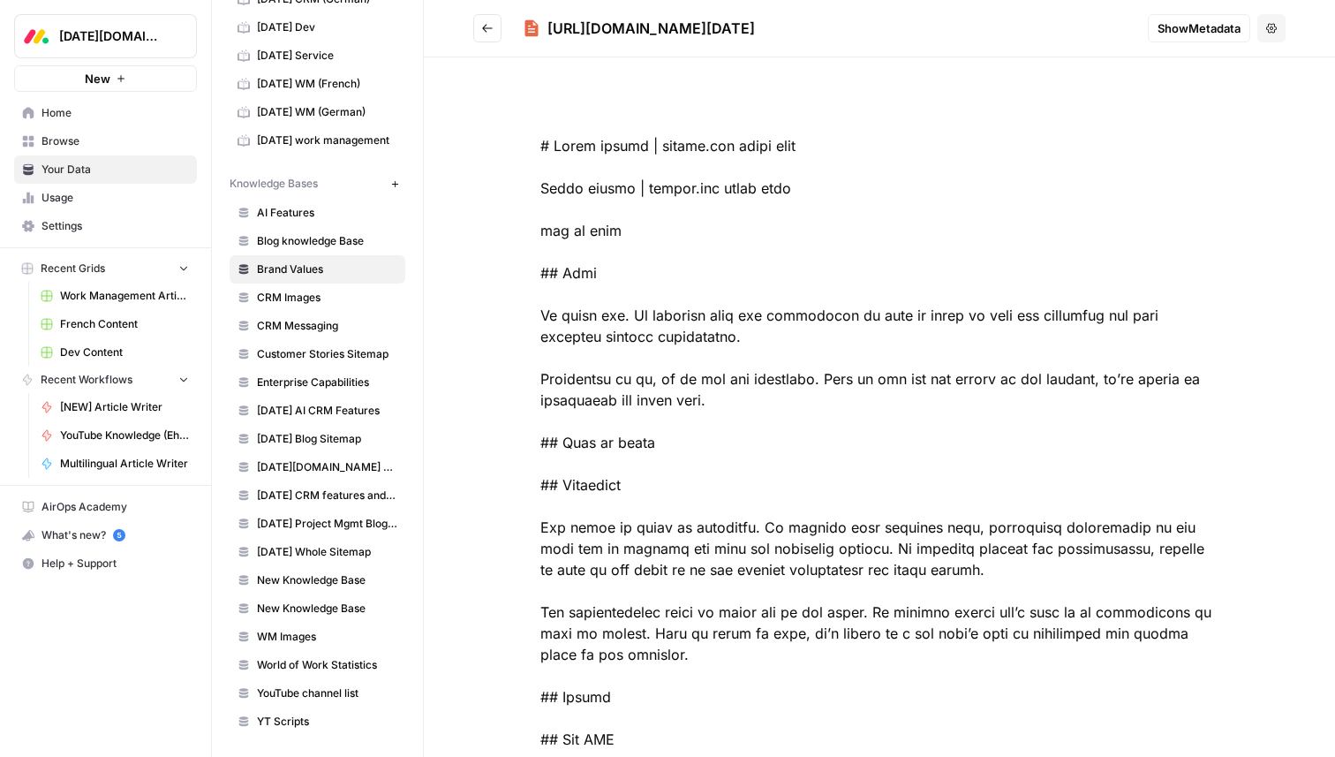
click at [318, 297] on span "CRM Images" at bounding box center [327, 298] width 140 height 16
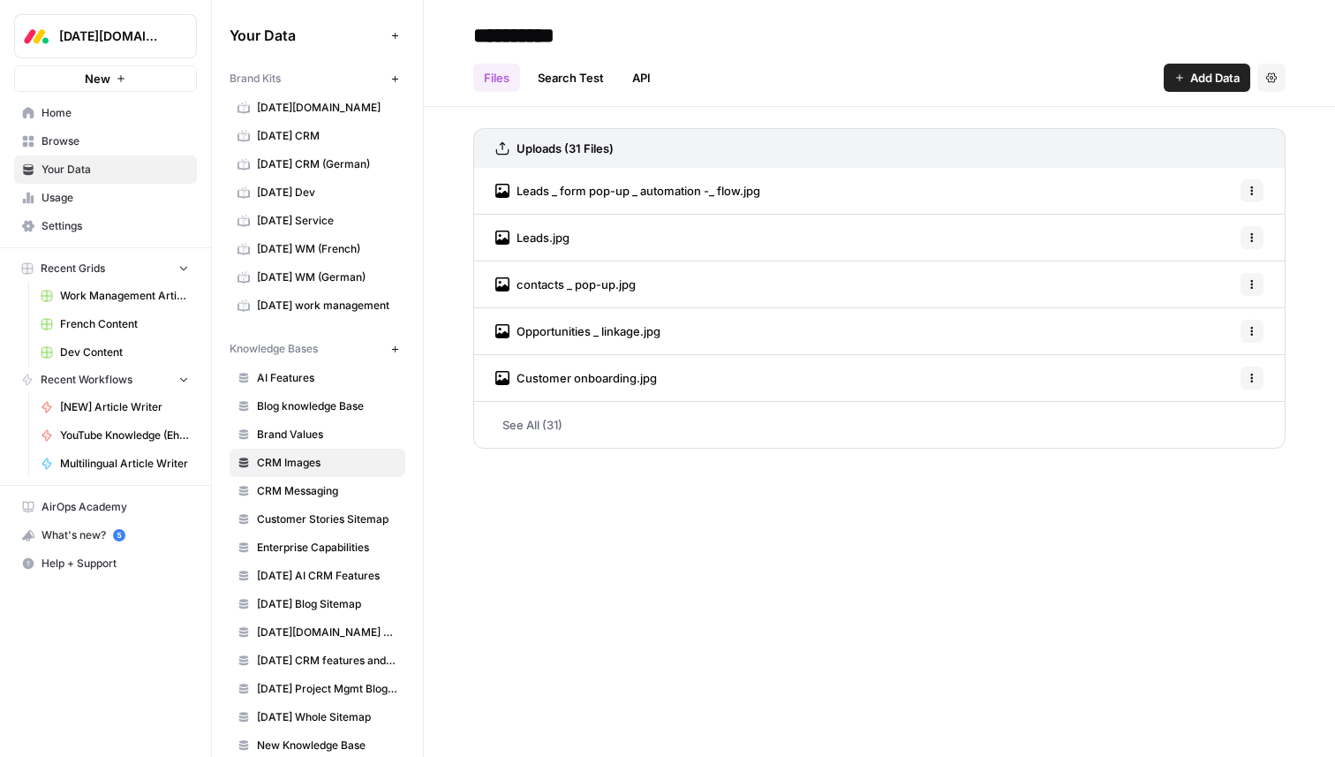
click at [658, 197] on span "Leads _ form pop-up _ automation -_ flow.jpg" at bounding box center [639, 191] width 244 height 18
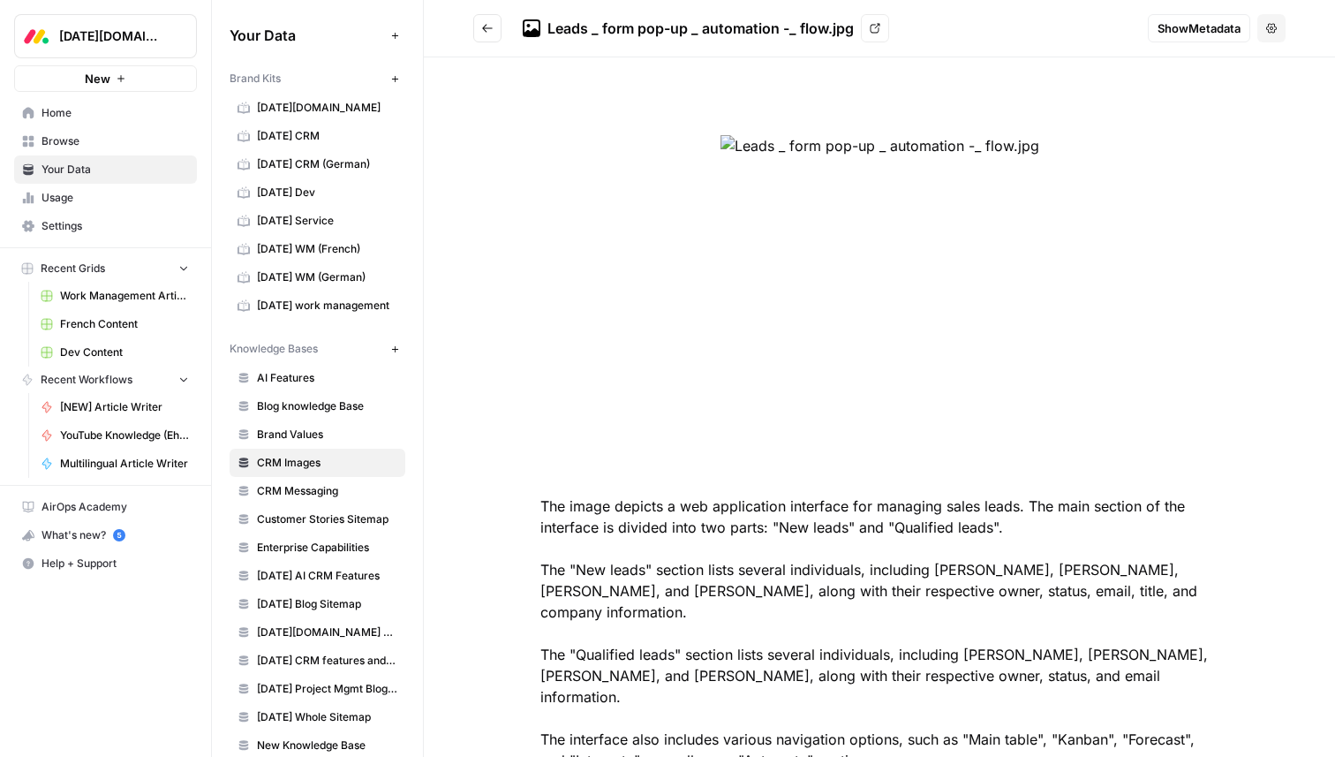
click at [485, 28] on icon "Go back" at bounding box center [487, 28] width 12 height 12
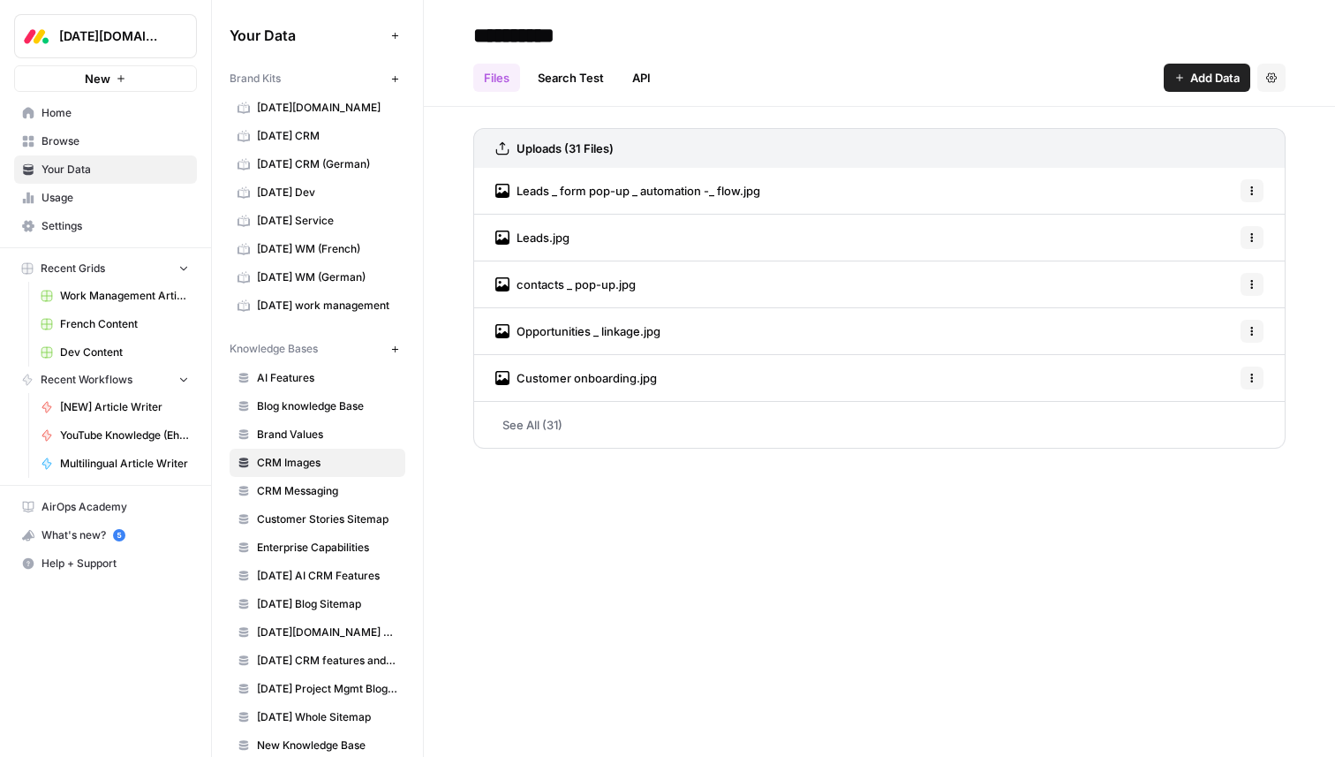
click at [320, 276] on span "monday WM (German)" at bounding box center [327, 277] width 140 height 16
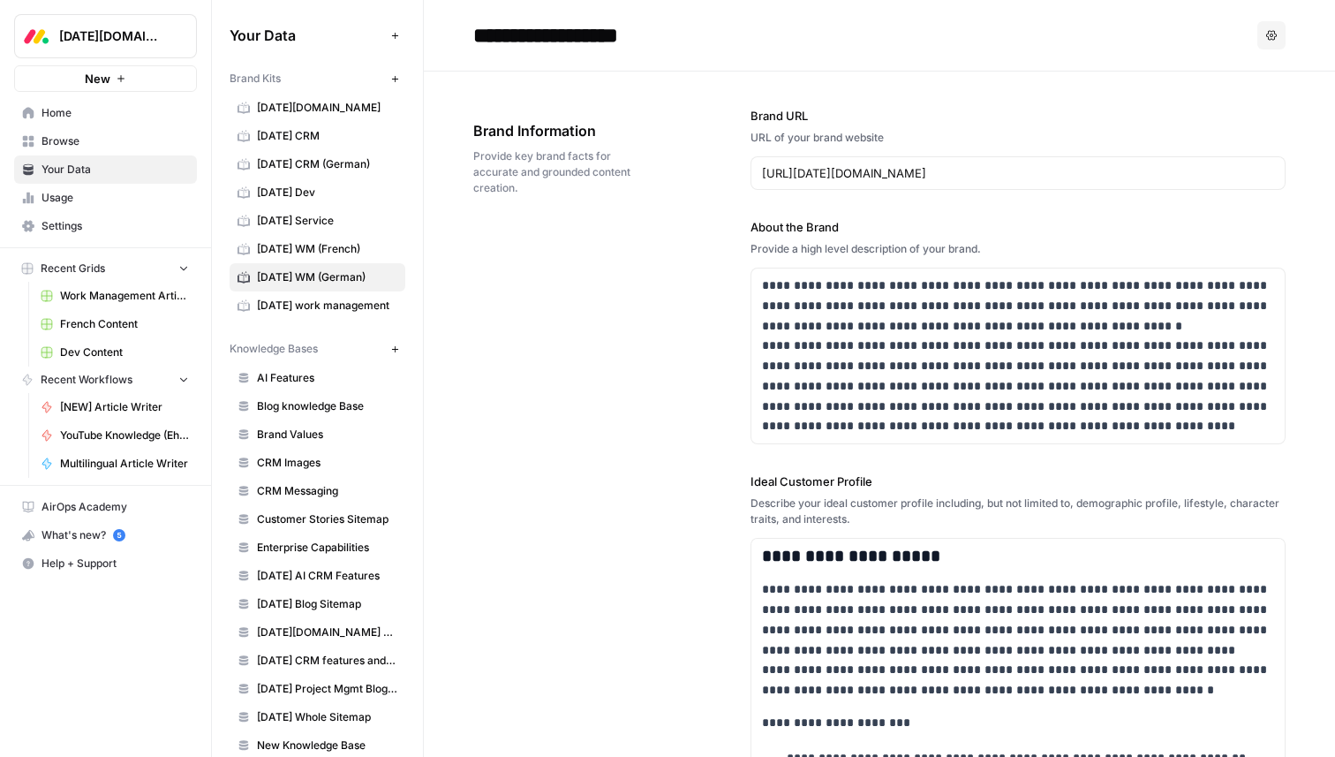
click at [322, 299] on span "[DATE] work management" at bounding box center [327, 306] width 140 height 16
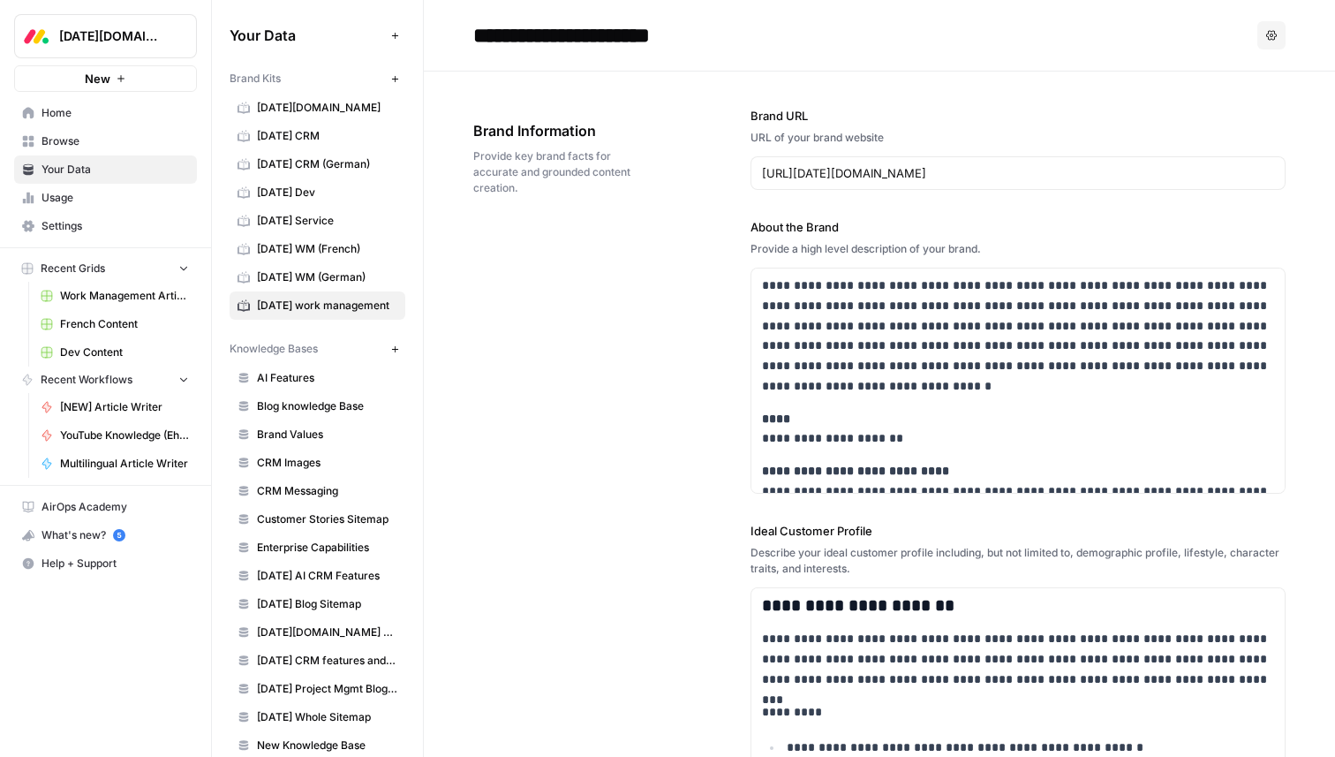
click at [323, 247] on span "monday WM (French)" at bounding box center [327, 249] width 140 height 16
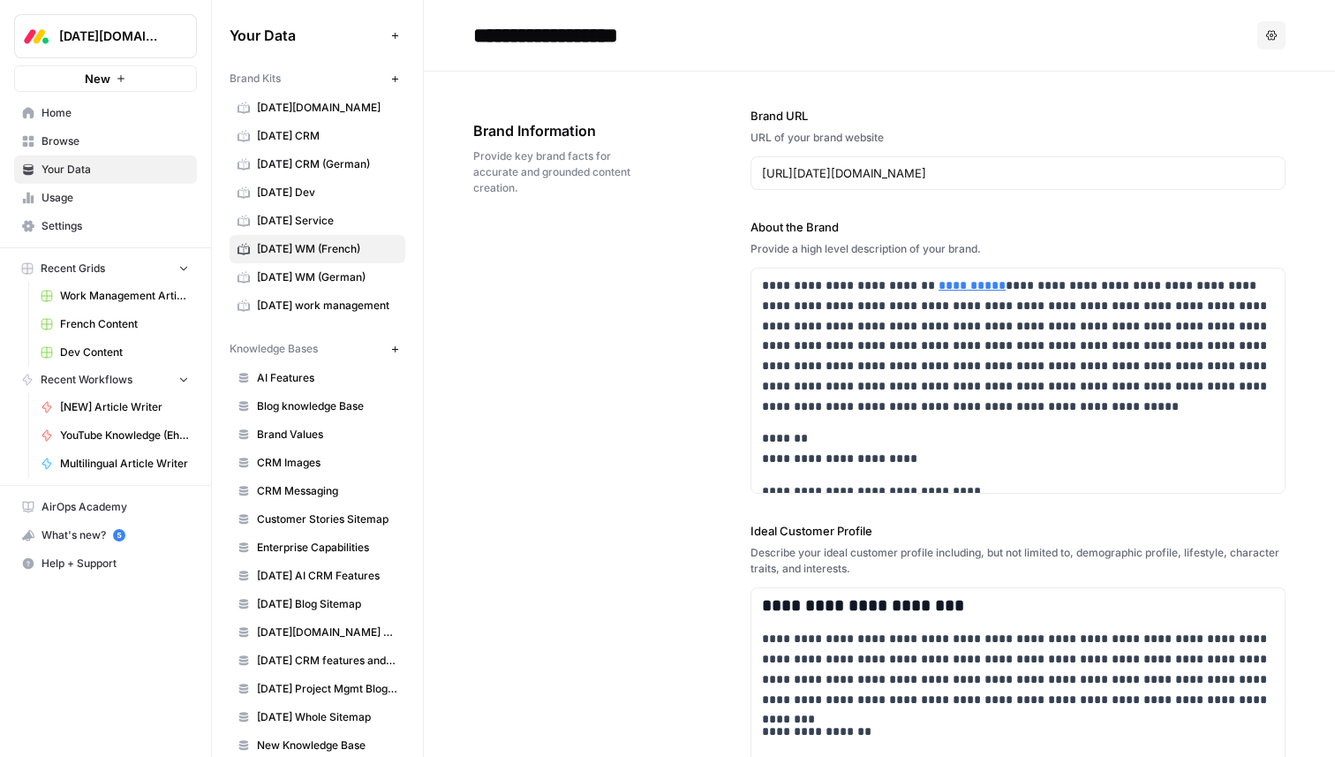
click at [313, 199] on span "monday Dev" at bounding box center [327, 193] width 140 height 16
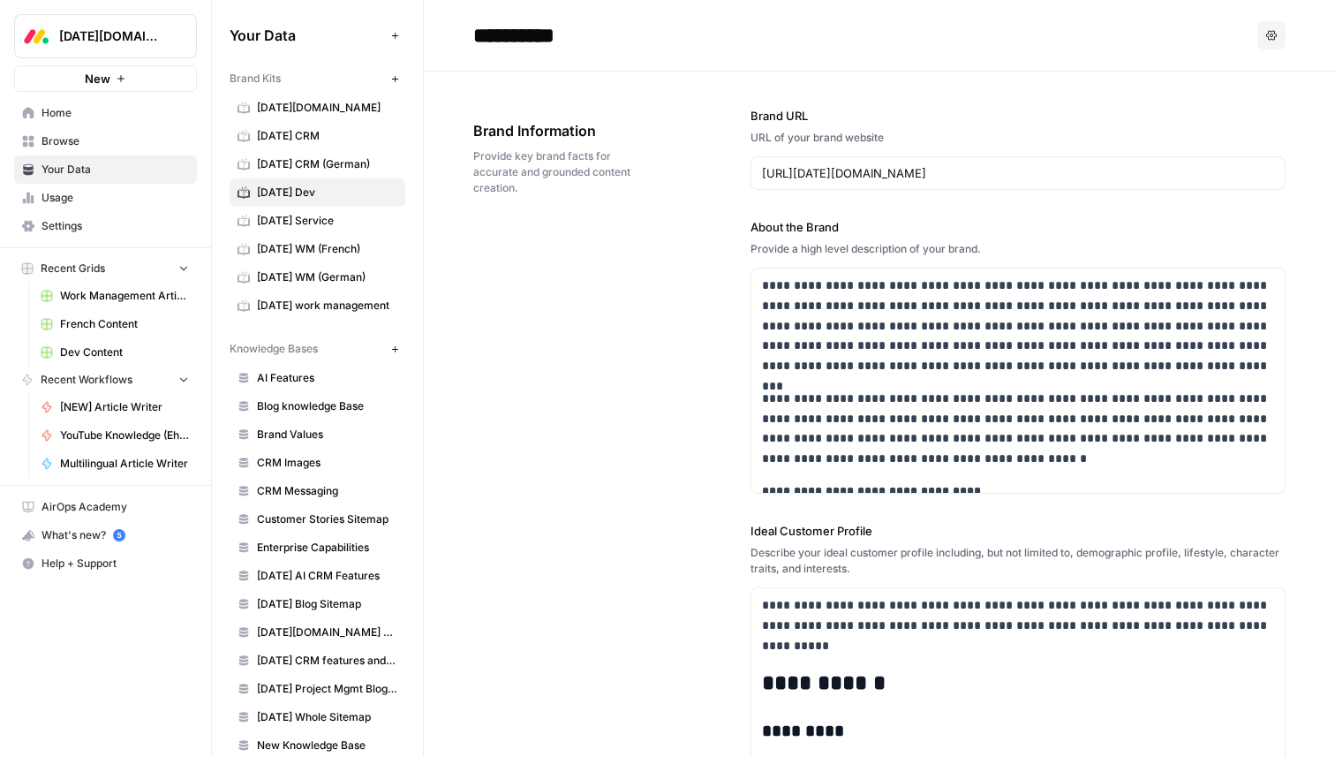
click at [314, 162] on span "monday CRM (German)" at bounding box center [327, 164] width 140 height 16
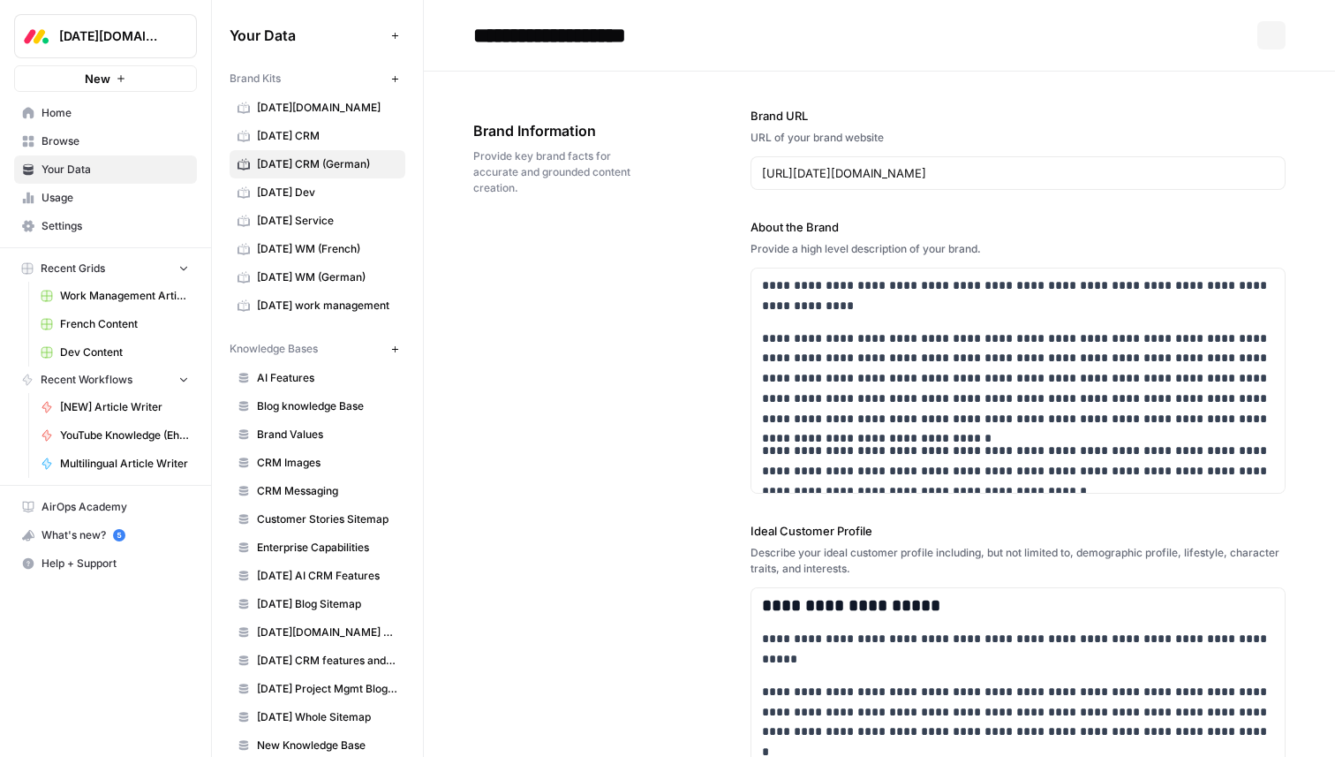
click at [307, 109] on span "monday.com" at bounding box center [327, 108] width 140 height 16
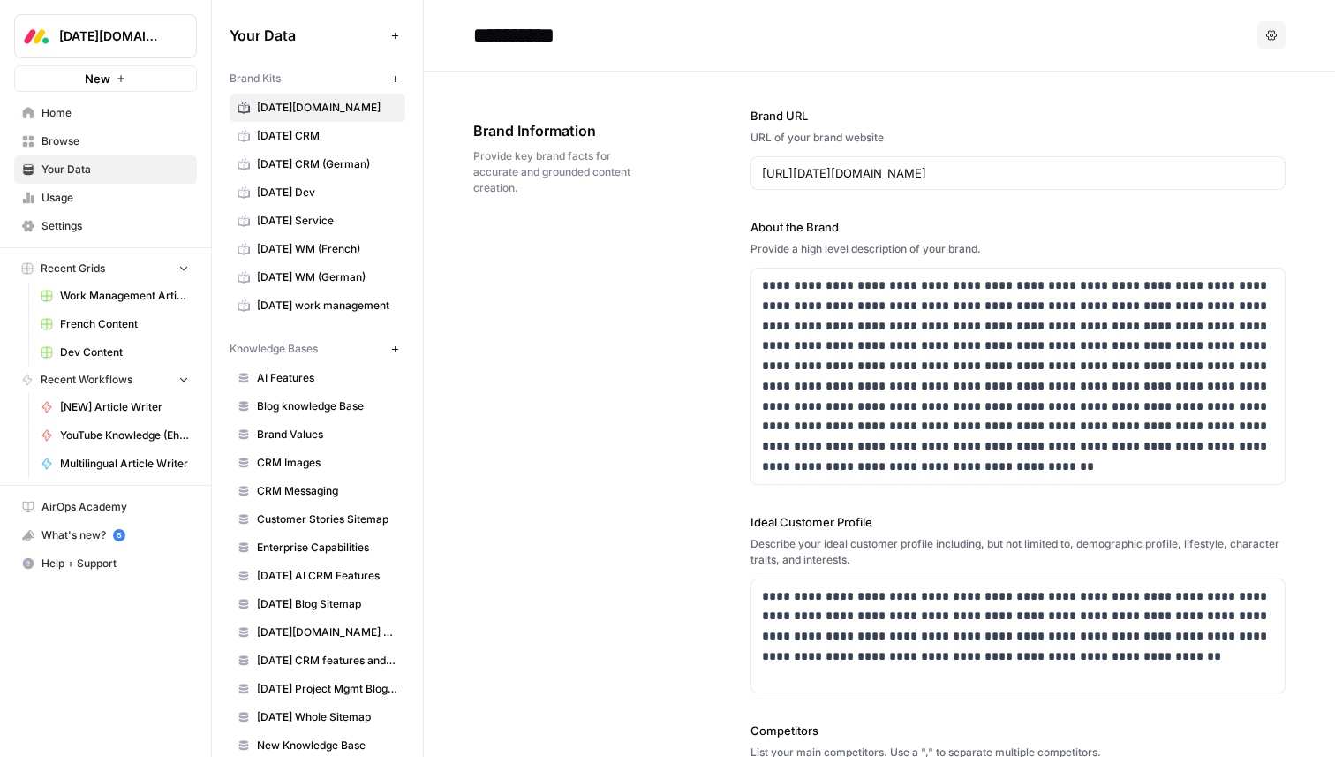
click at [622, 293] on div "**********" at bounding box center [879, 594] width 812 height 1044
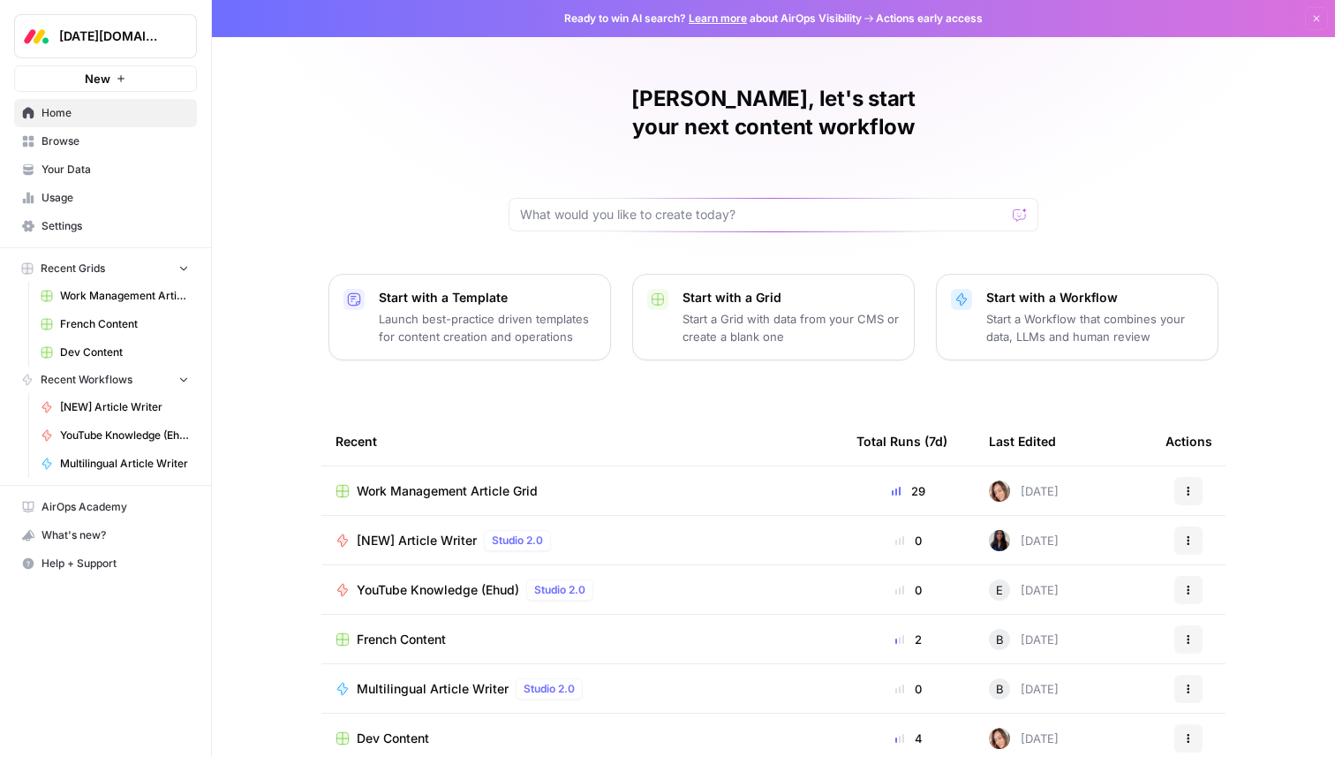
click at [469, 482] on span "Work Management Article Grid" at bounding box center [447, 491] width 181 height 18
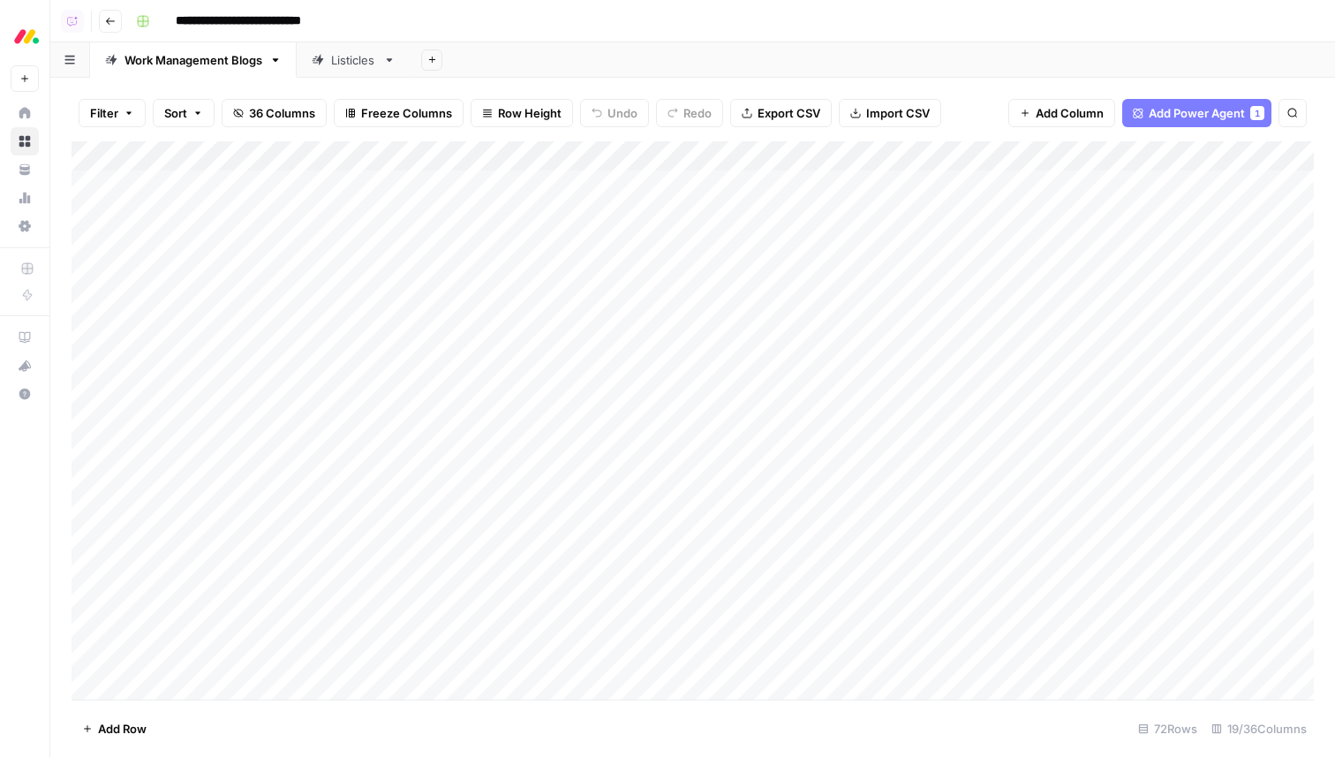
click at [979, 158] on div "Add Column" at bounding box center [693, 420] width 1243 height 558
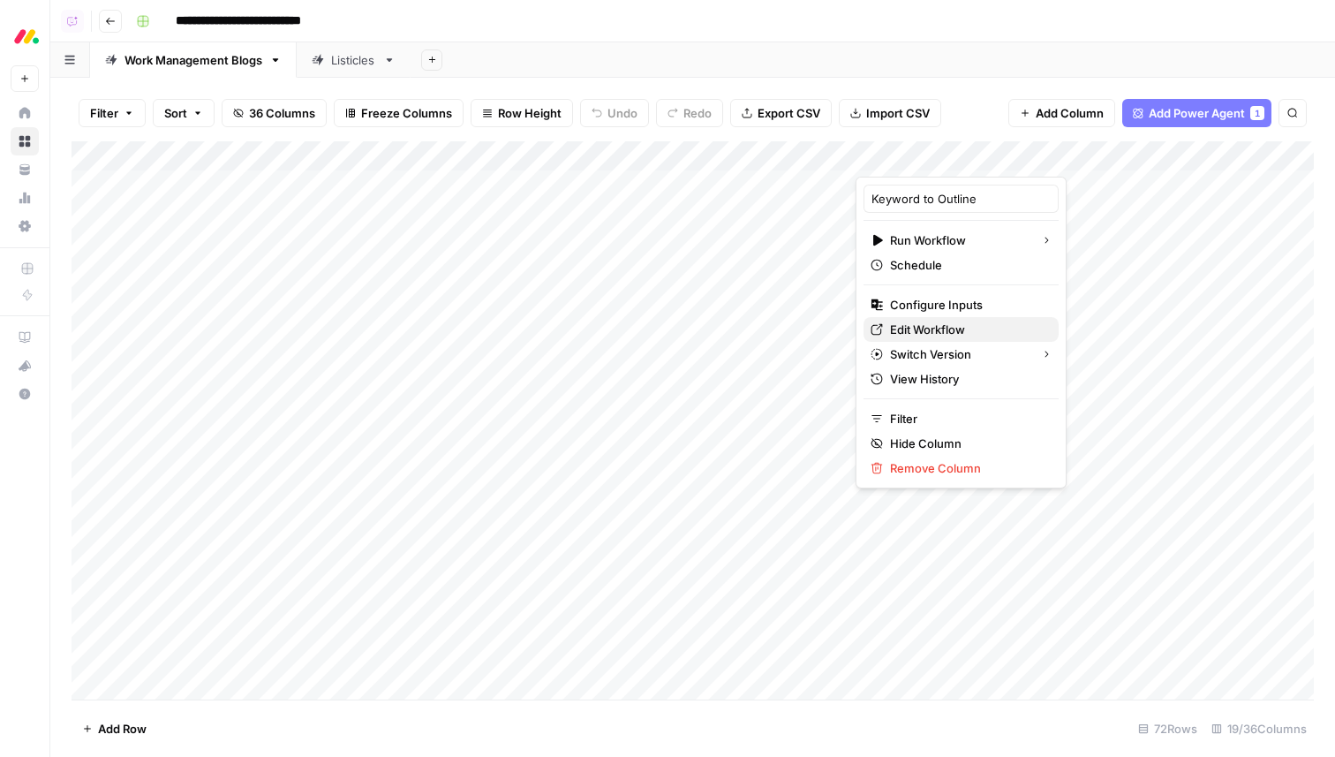
click at [921, 329] on span "Edit Workflow" at bounding box center [967, 330] width 155 height 18
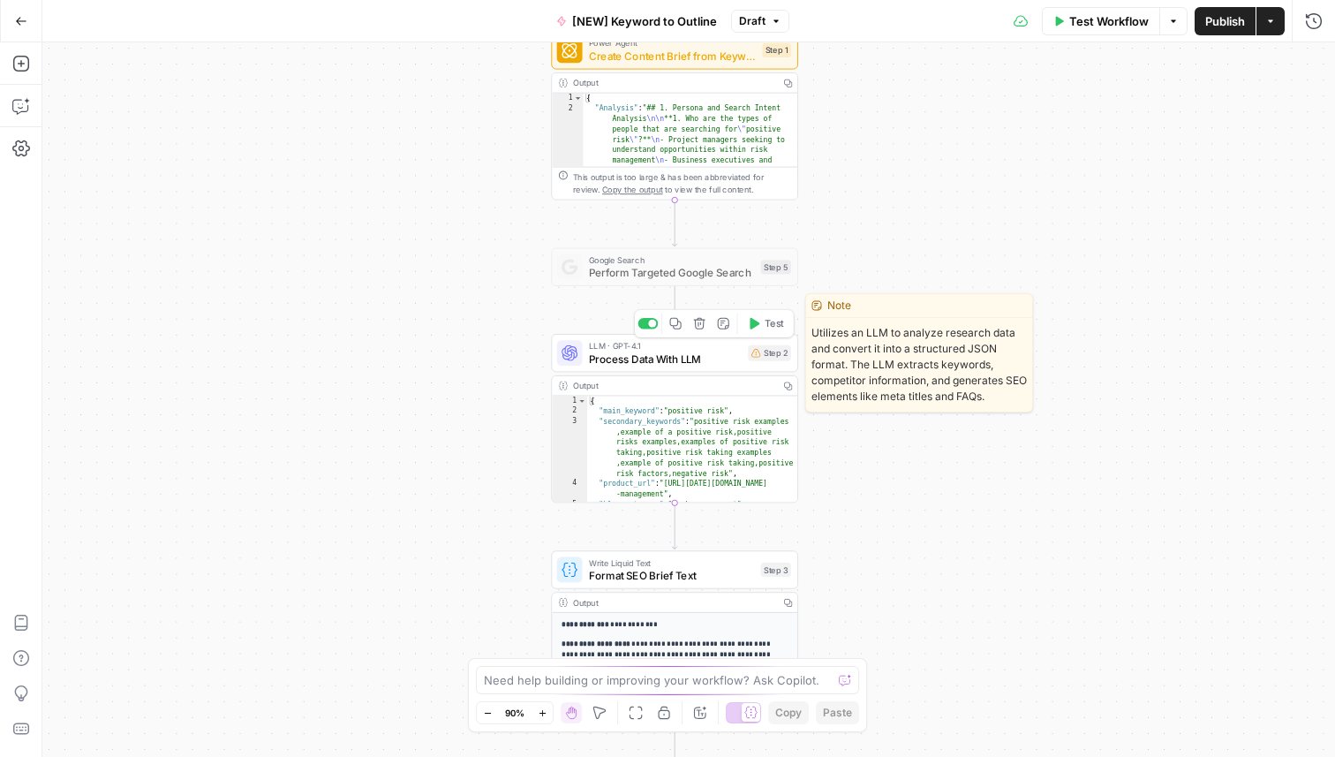
click at [676, 362] on span "Process Data With LLM" at bounding box center [665, 359] width 153 height 16
